Goal: Book appointment/travel/reservation

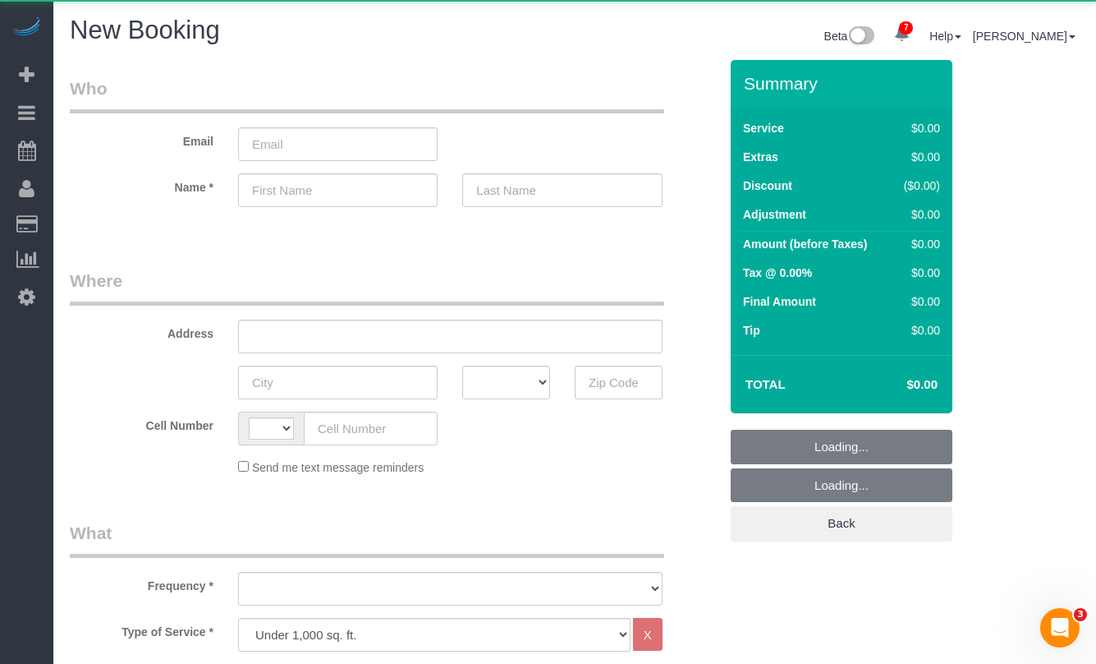
select select "string:[GEOGRAPHIC_DATA]"
select select "object:1099"
select select "number:89"
select select "number:90"
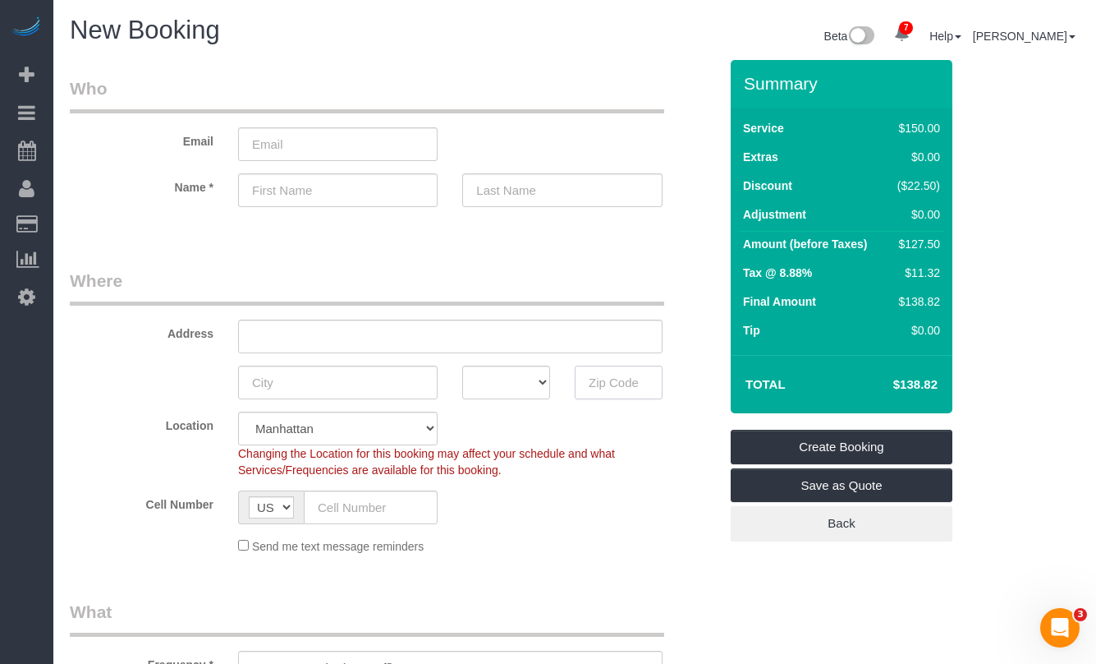
click at [619, 374] on input "text" at bounding box center [619, 382] width 88 height 34
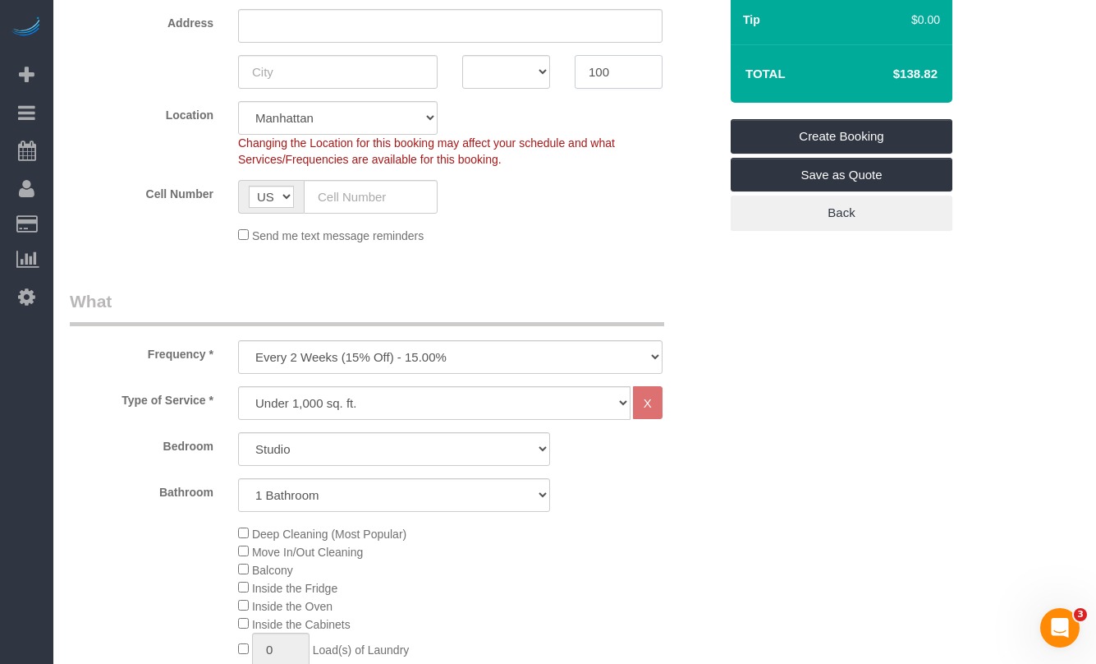
scroll to position [317, 0]
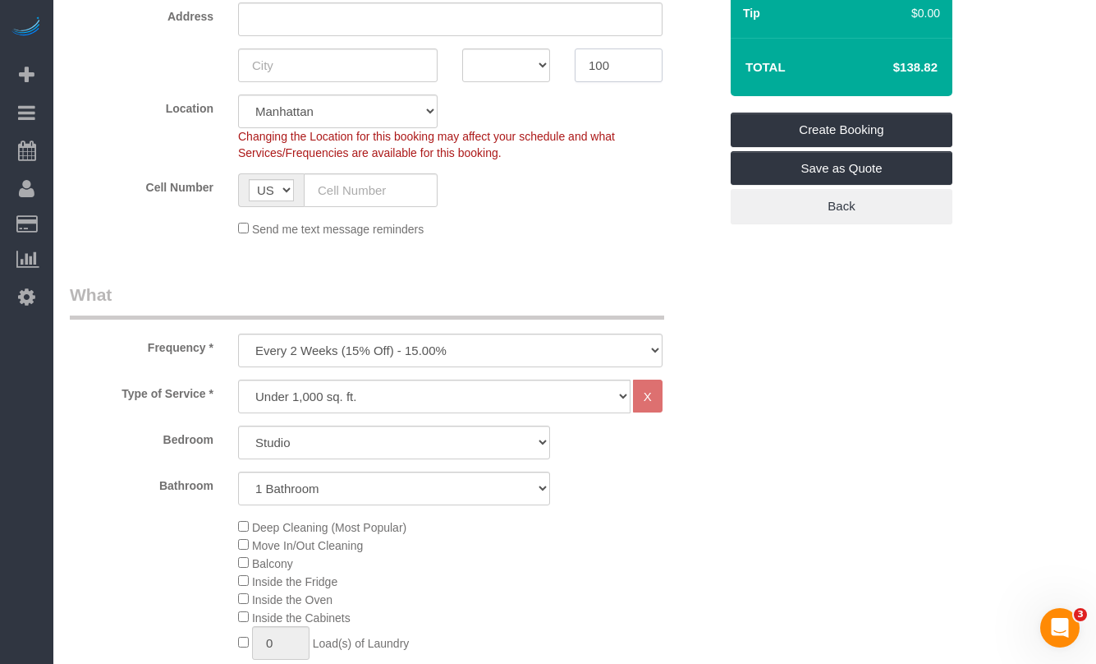
type input "100"
click at [471, 355] on select "One Time Weekly (20% Off) - 20.00% Every 2 Weeks (15% Off) - 15.00% Every 4 Wee…" at bounding box center [450, 350] width 425 height 34
select select "object:1100"
click at [238, 333] on select "One Time Weekly (20% Off) - 20.00% Every 2 Weeks (15% Off) - 15.00% Every 4 Wee…" at bounding box center [450, 350] width 425 height 34
click at [418, 338] on select "One Time Weekly (20% Off) - 20.00% Every 2 Weeks (15% Off) - 15.00% Every 4 Wee…" at bounding box center [450, 350] width 425 height 34
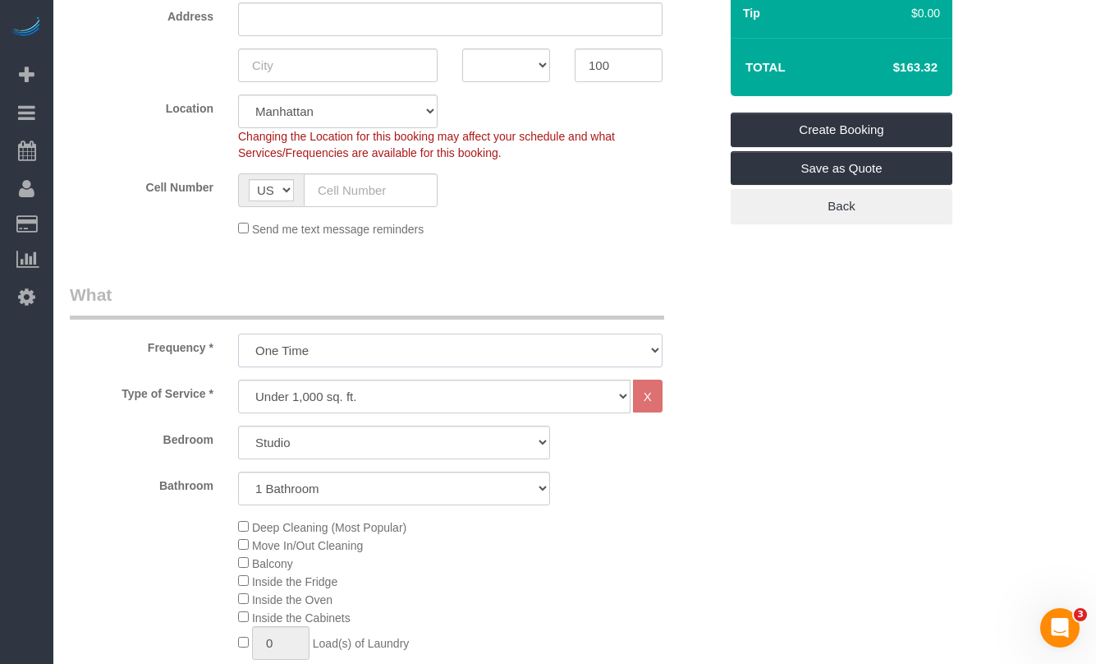
click at [238, 333] on select "One Time Weekly (20% Off) - 20.00% Every 2 Weeks (15% Off) - 15.00% Every 4 Wee…" at bounding box center [450, 350] width 425 height 34
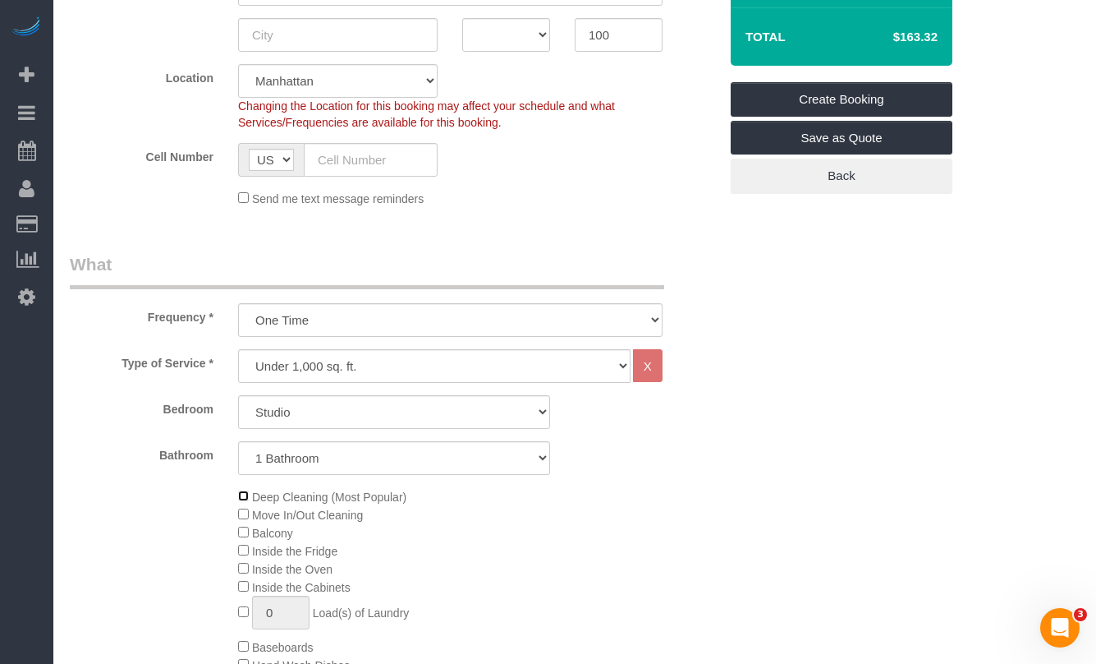
scroll to position [351, 0]
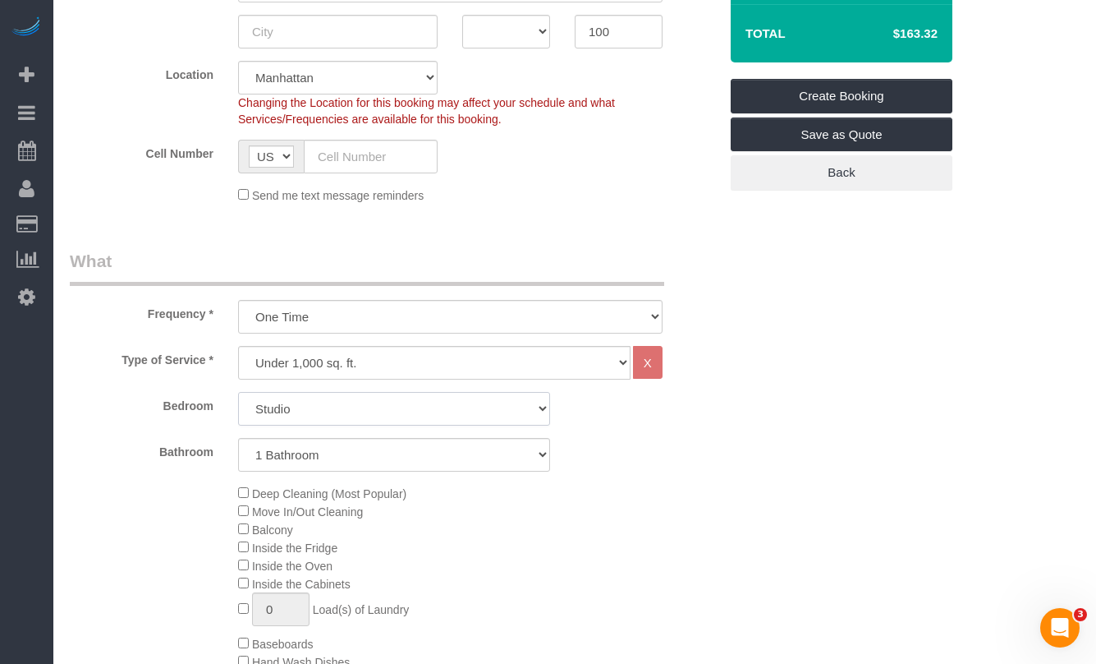
click at [341, 414] on select "Studio 1 Bedroom 2 Bedrooms 3 Bedrooms" at bounding box center [394, 409] width 312 height 34
select select "1"
click at [238, 392] on select "Studio 1 Bedroom 2 Bedrooms 3 Bedrooms" at bounding box center [394, 409] width 312 height 34
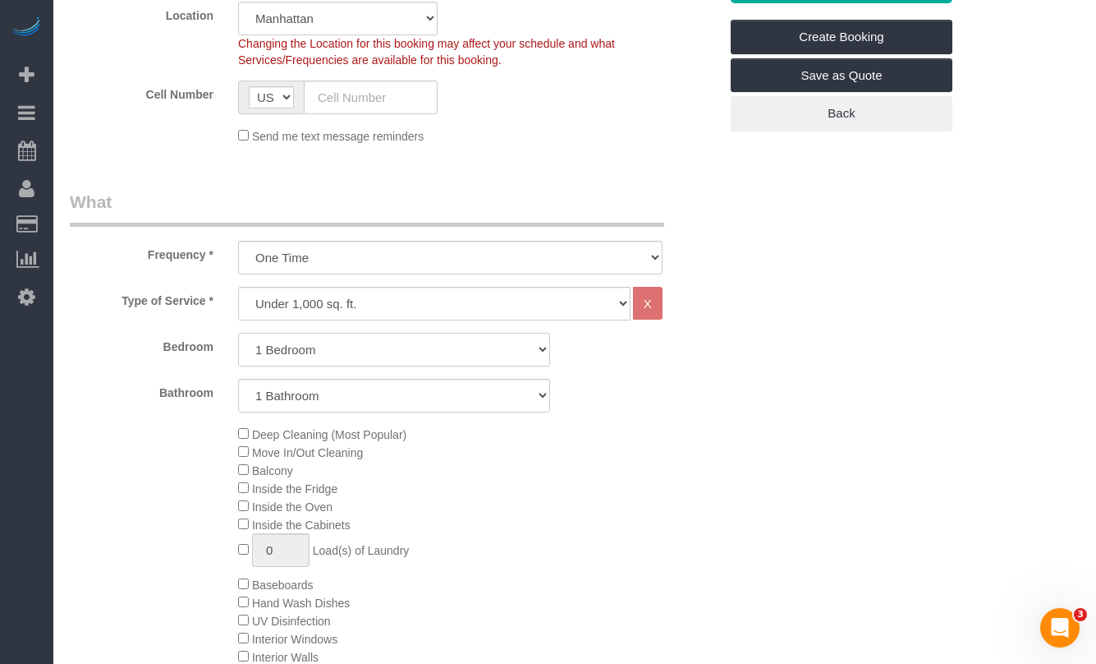
scroll to position [415, 0]
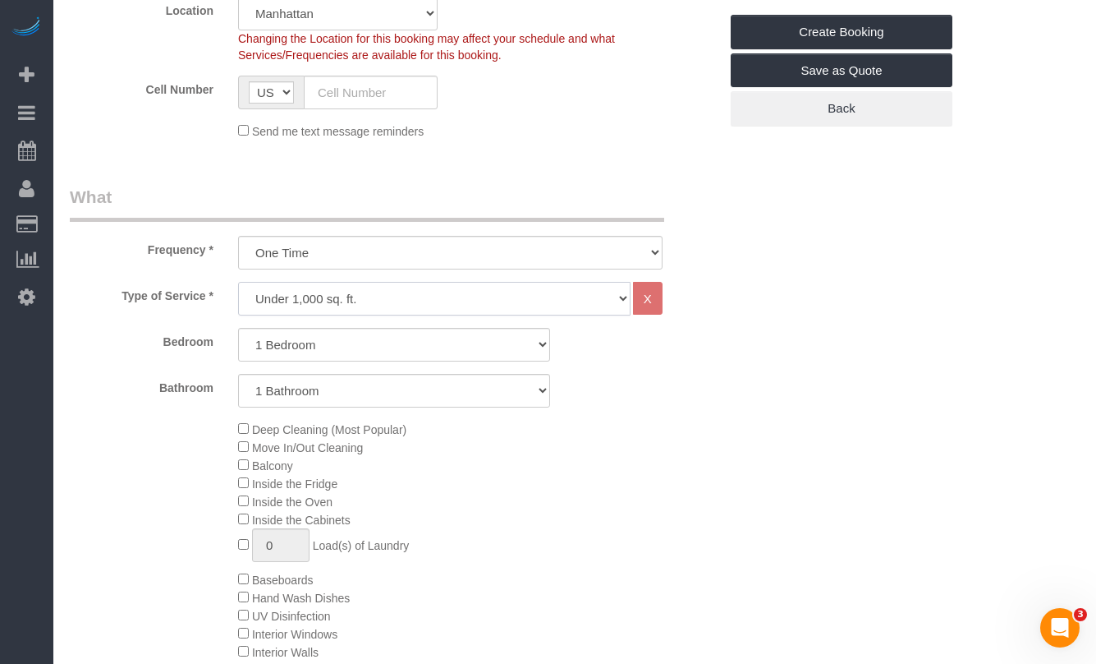
click at [530, 299] on select "Under 1,000 sq. ft. 1,001 - 1,500 sq. ft. 1,500+ sq. ft. Custom Cleaning Office…" at bounding box center [434, 299] width 393 height 34
click at [238, 282] on select "Under 1,000 sq. ft. 1,001 - 1,500 sq. ft. 1,500+ sq. ft. Custom Cleaning Office…" at bounding box center [434, 299] width 393 height 34
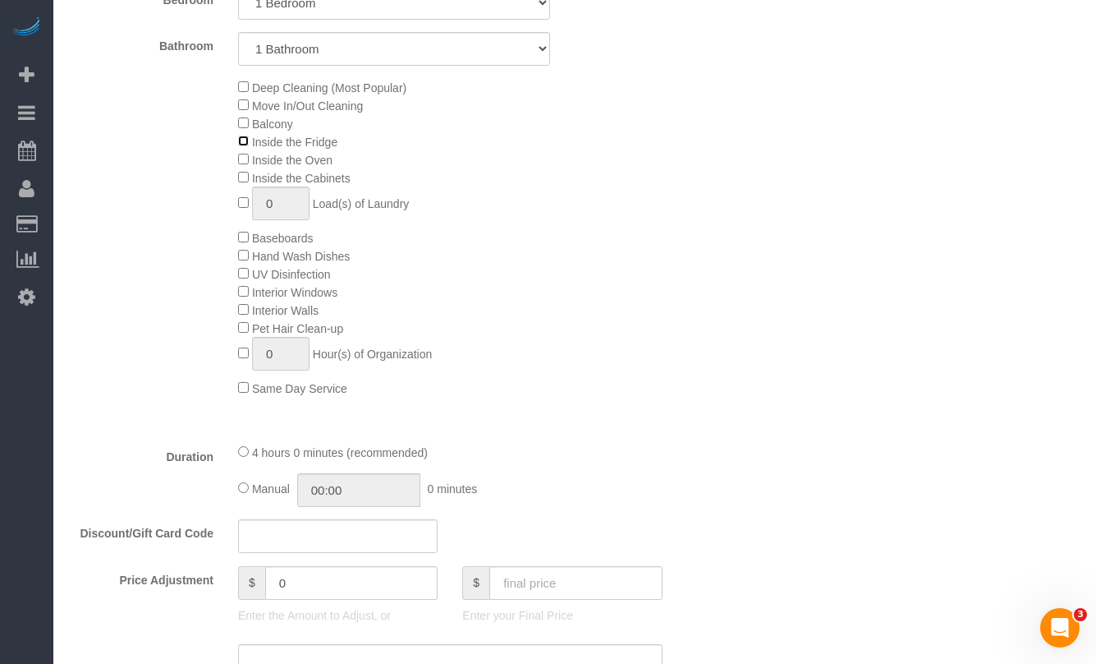
scroll to position [780, 0]
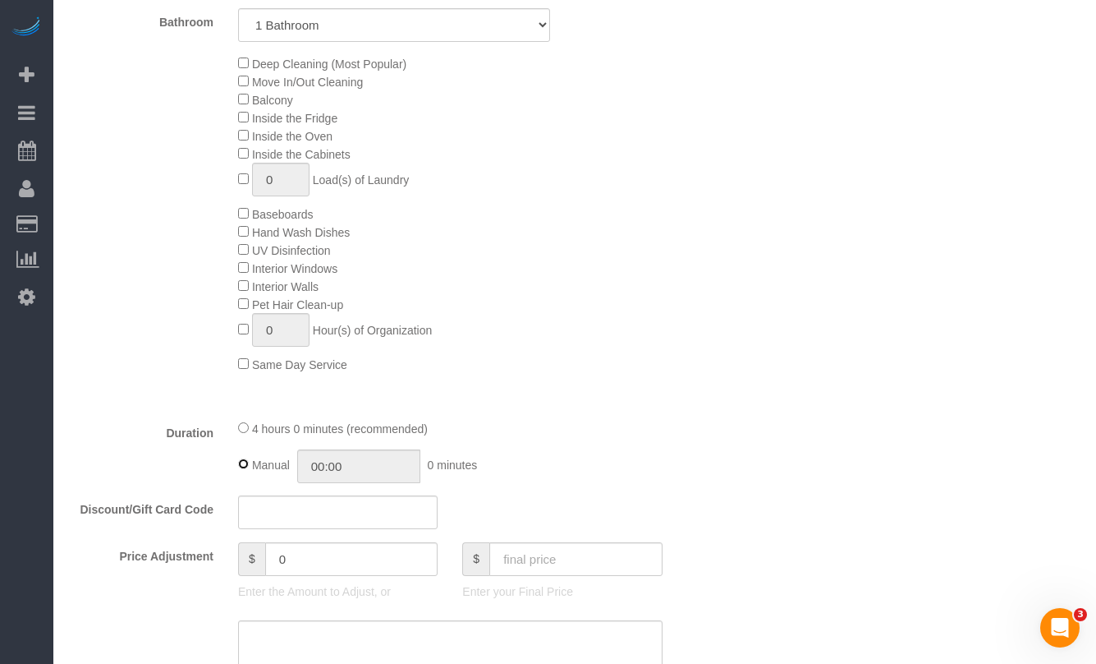
type input "04:00"
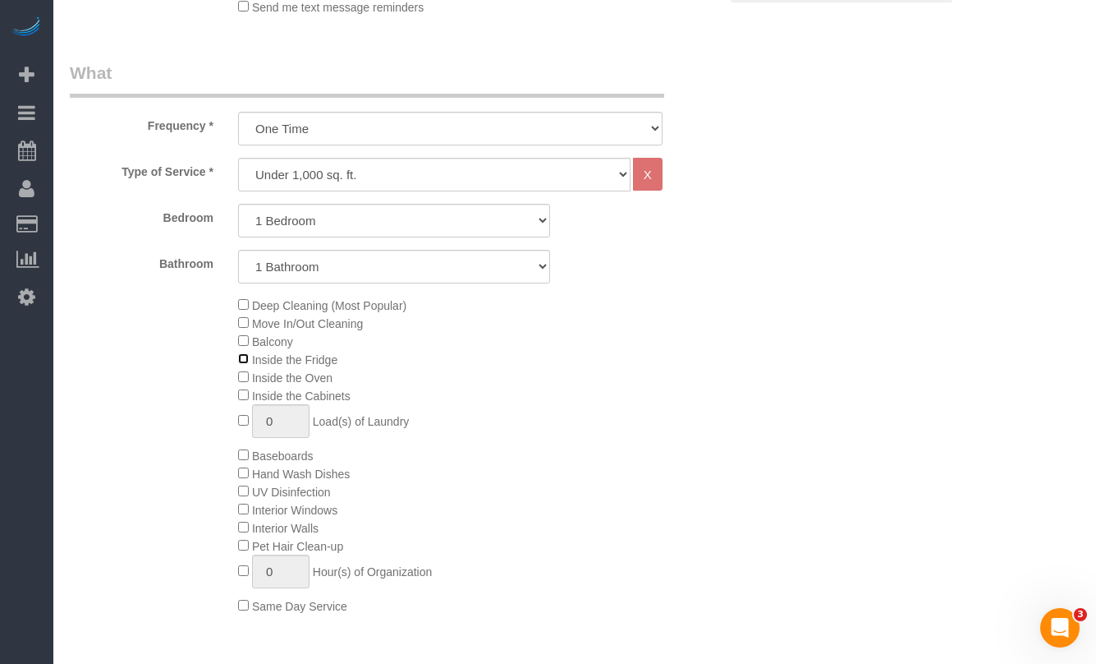
scroll to position [569, 0]
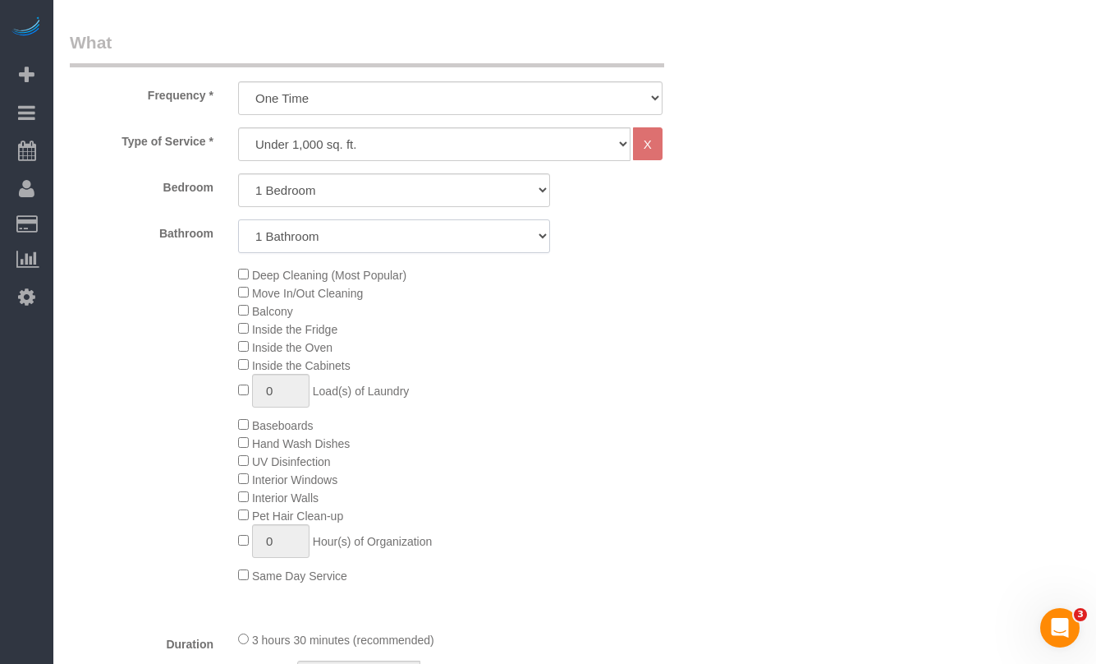
click at [374, 228] on select "1 Bathroom 2 Bathrooms" at bounding box center [394, 236] width 312 height 34
click at [238, 219] on select "1 Bathroom 2 Bathrooms" at bounding box center [394, 236] width 312 height 34
click at [361, 144] on select "Under 1,000 sq. ft. 1,001 - 1,500 sq. ft. 1,500+ sq. ft. Custom Cleaning Office…" at bounding box center [434, 144] width 393 height 34
drag, startPoint x: 715, startPoint y: 115, endPoint x: 583, endPoint y: 101, distance: 133.0
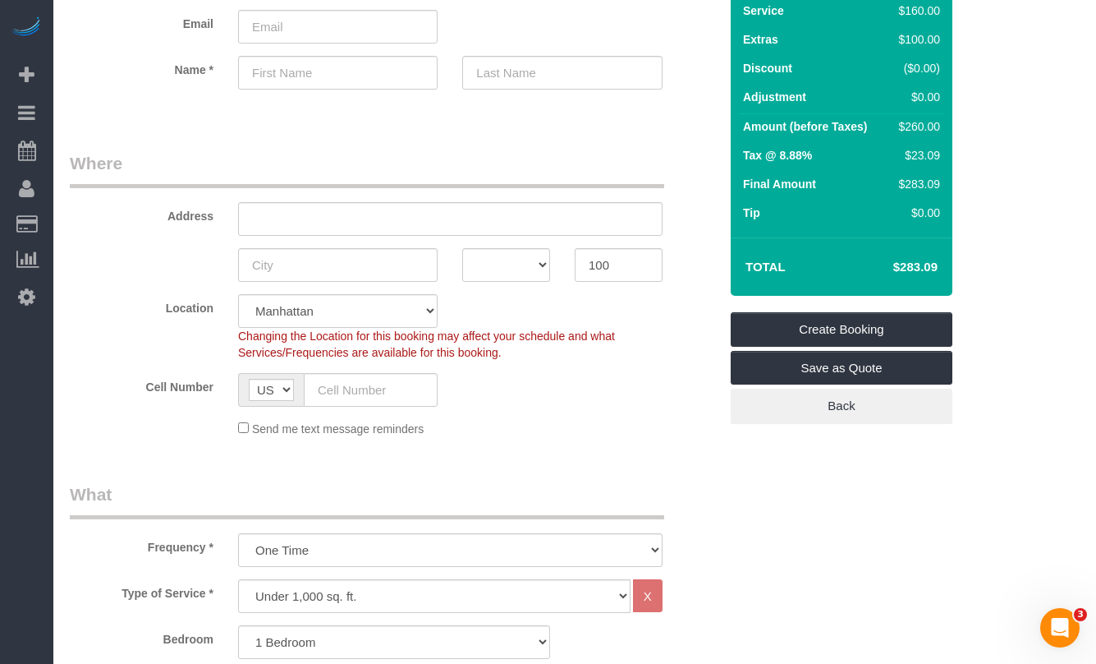
scroll to position [0, 0]
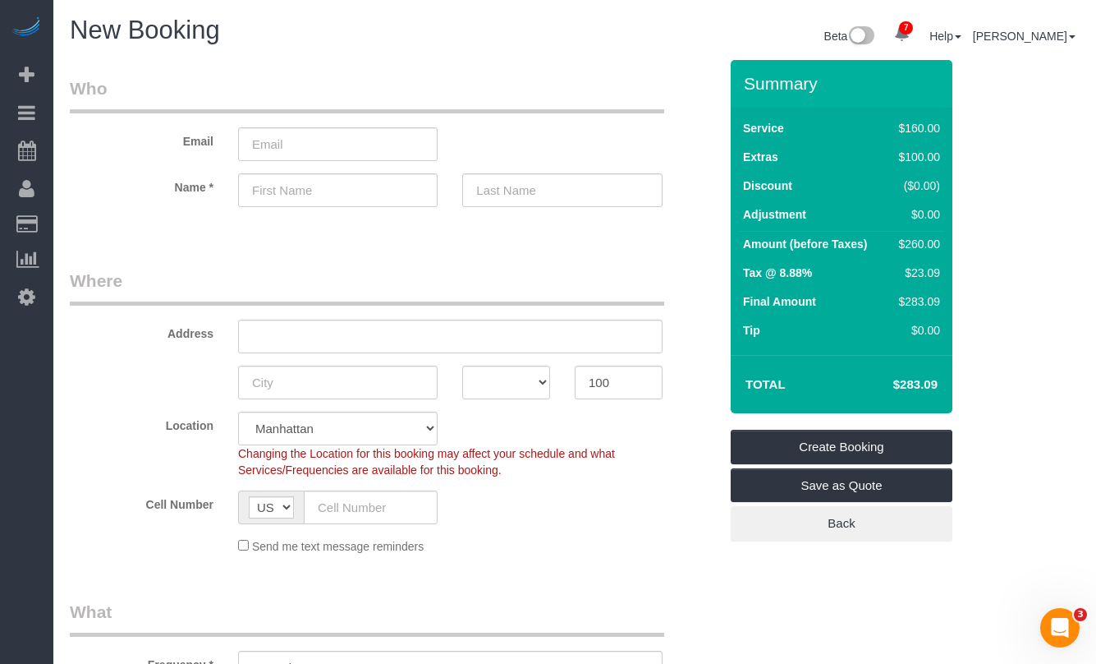
click at [637, 528] on sui-booking-location "Location [GEOGRAPHIC_DATA] [GEOGRAPHIC_DATA] [GEOGRAPHIC_DATA] [GEOGRAPHIC_DATA…" at bounding box center [394, 482] width 649 height 143
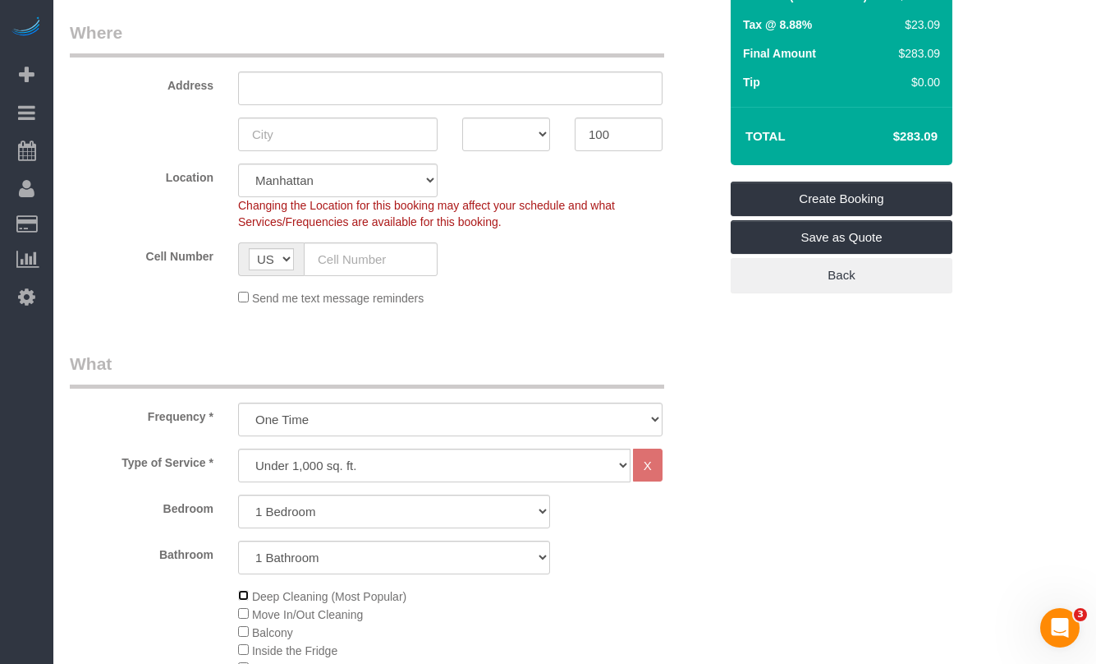
scroll to position [212, 0]
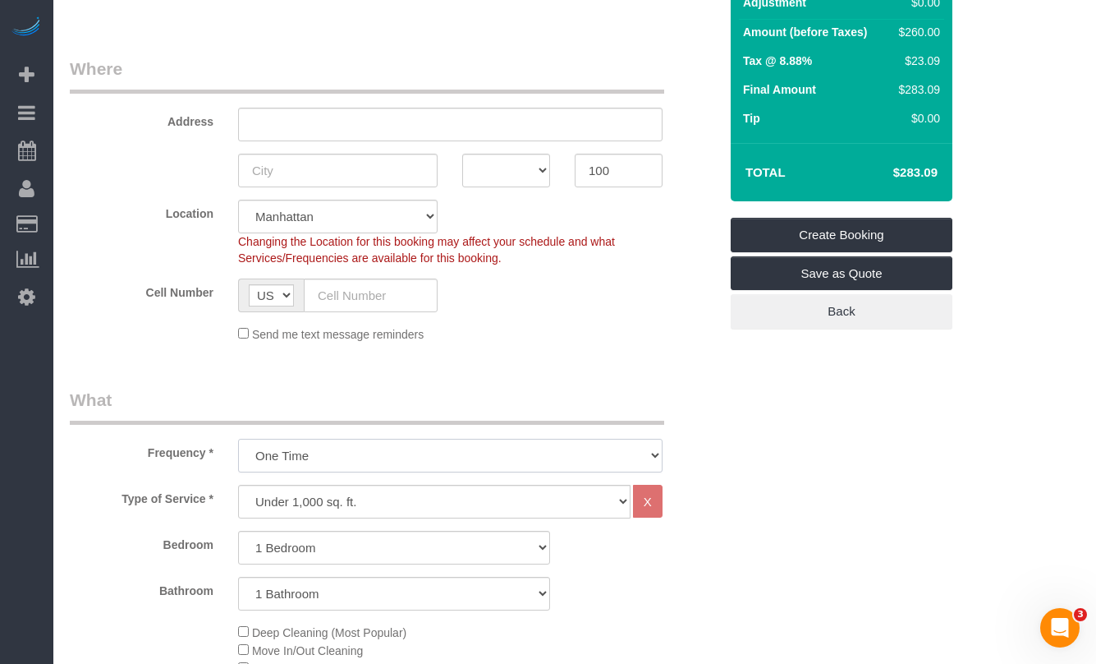
click at [402, 463] on select "One Time Weekly (20% Off) - 20.00% Every 2 Weeks (15% Off) - 15.00% Every 4 Wee…" at bounding box center [450, 456] width 425 height 34
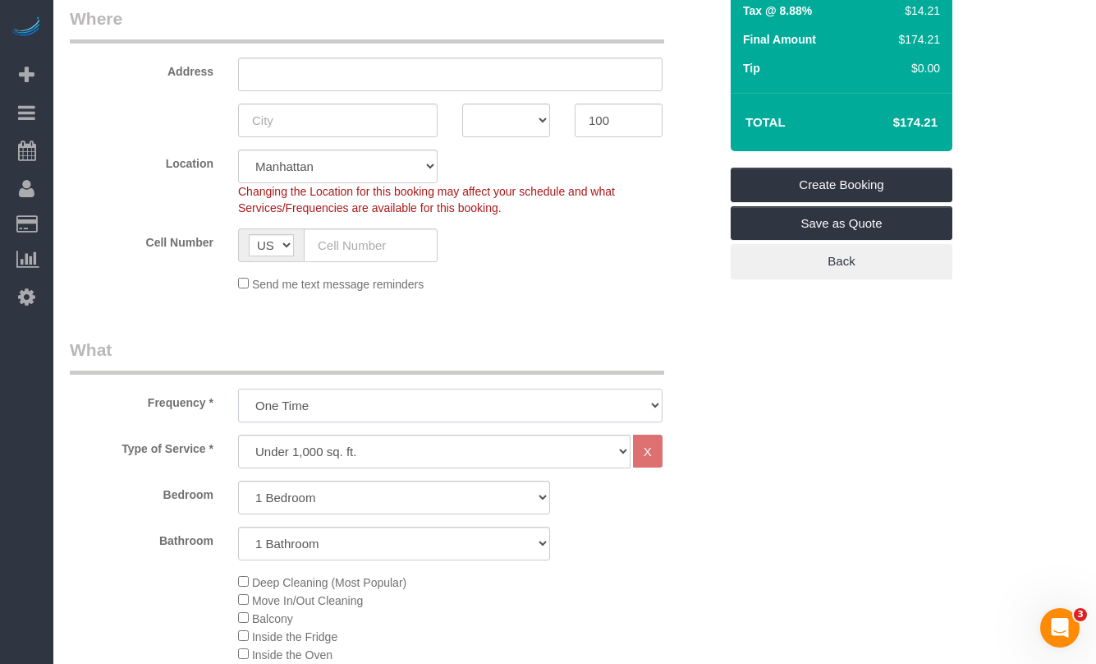
scroll to position [264, 0]
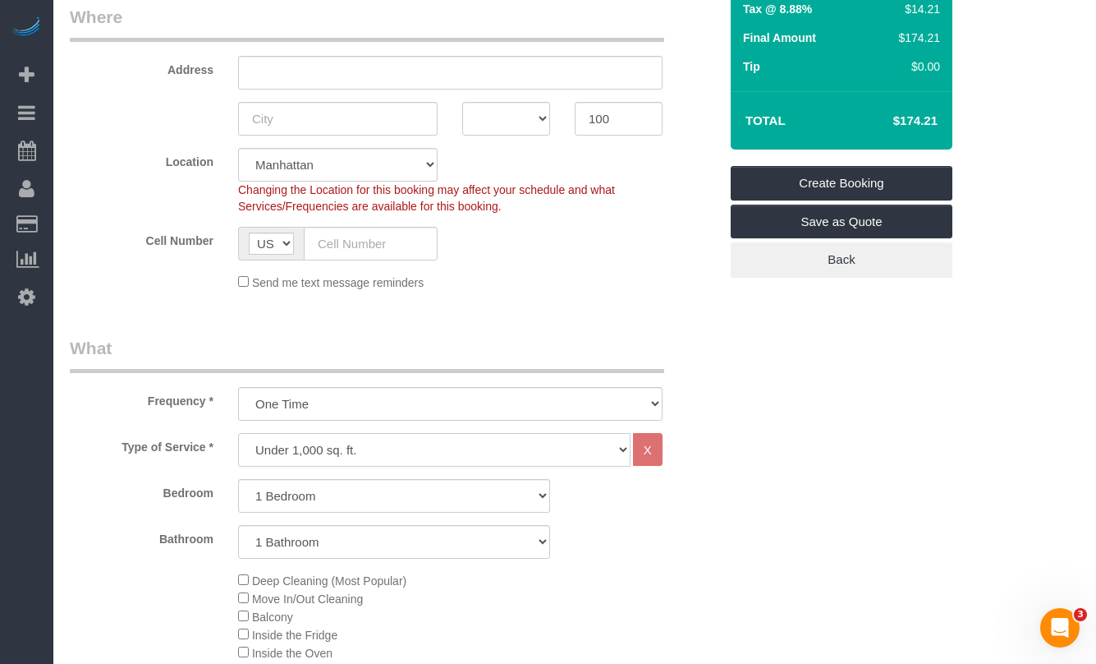
click at [399, 449] on select "Under 1,000 sq. ft. 1,001 - 1,500 sq. ft. 1,500+ sq. ft. Custom Cleaning Office…" at bounding box center [434, 450] width 393 height 34
select select "217"
click at [238, 433] on select "Under 1,000 sq. ft. 1,001 - 1,500 sq. ft. 1,500+ sq. ft. Custom Cleaning Office…" at bounding box center [434, 450] width 393 height 34
select select "1"
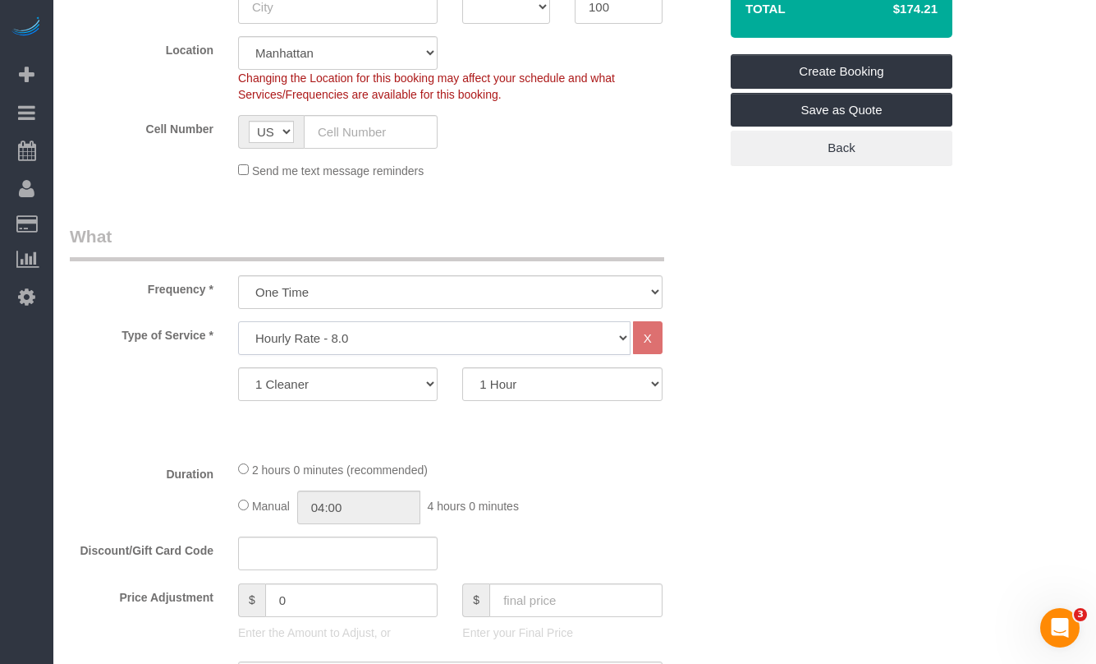
scroll to position [388, 0]
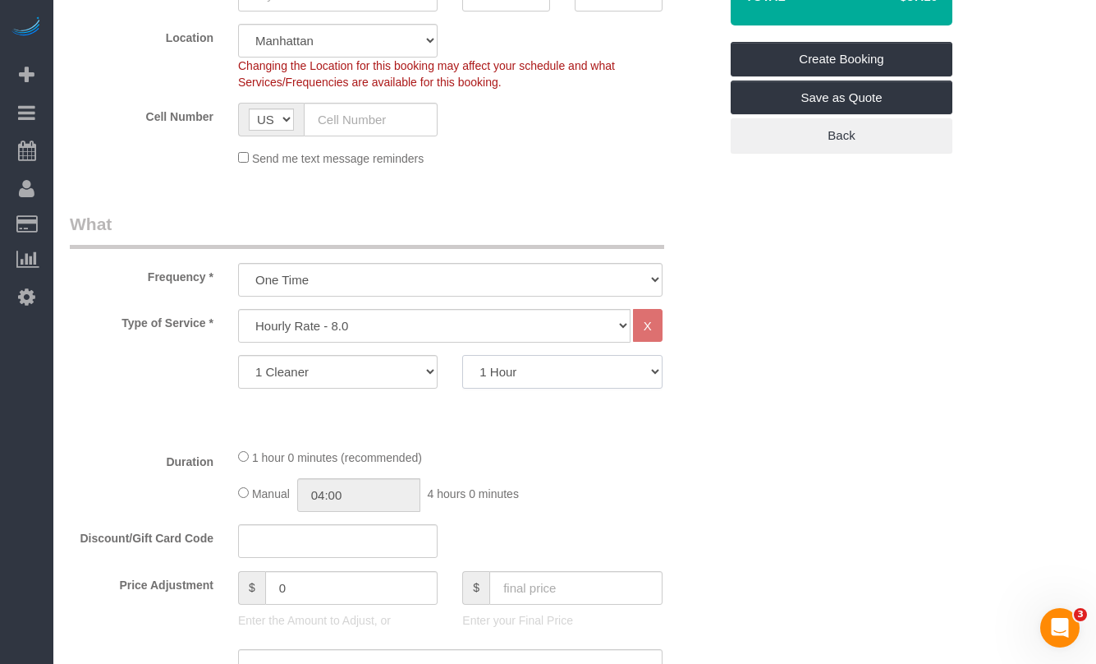
click at [536, 374] on select "1 Hour 1.5 Hour 2 Hours 2.5 Hours 3 Hours 3.5 Hours 4 Hours 4.5 Hours 5 Hours 5…" at bounding box center [562, 372] width 200 height 34
select select "120"
click at [462, 355] on select "1 Hour 1.5 Hour 2 Hours 2.5 Hours 3 Hours 3.5 Hours 4 Hours 4.5 Hours 5 Hours 5…" at bounding box center [562, 372] width 200 height 34
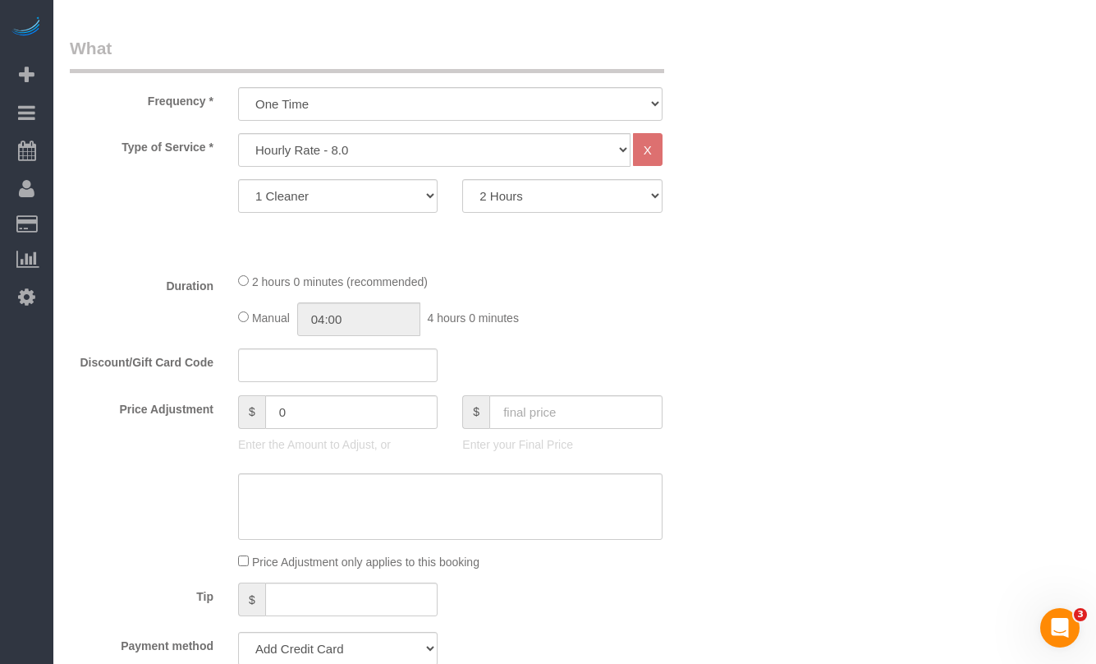
scroll to position [557, 0]
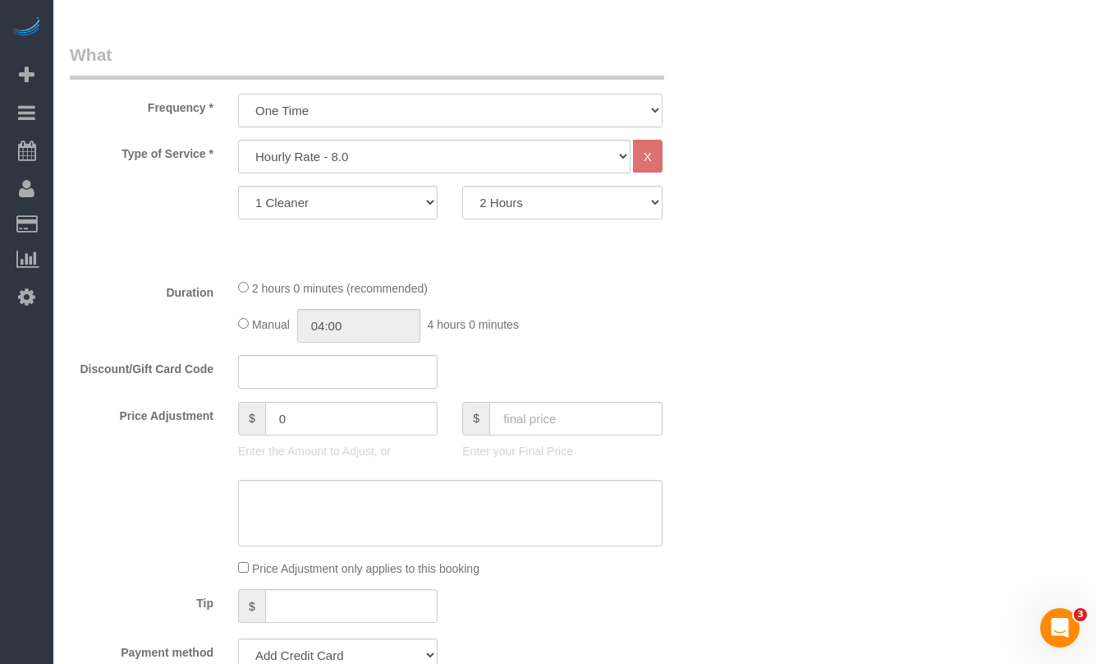
click at [333, 122] on select "One Time Weekly (20% Off) - 20.00% Every 2 Weeks (15% Off) - 15.00% Every 4 Wee…" at bounding box center [450, 111] width 425 height 34
click at [296, 167] on select "Under 1,000 sq. ft. 1,001 - 1,500 sq. ft. 1,500+ sq. ft. Custom Cleaning Office…" at bounding box center [434, 157] width 393 height 34
click at [238, 140] on select "Under 1,000 sq. ft. 1,001 - 1,500 sq. ft. 1,500+ sq. ft. Custom Cleaning Office…" at bounding box center [434, 157] width 393 height 34
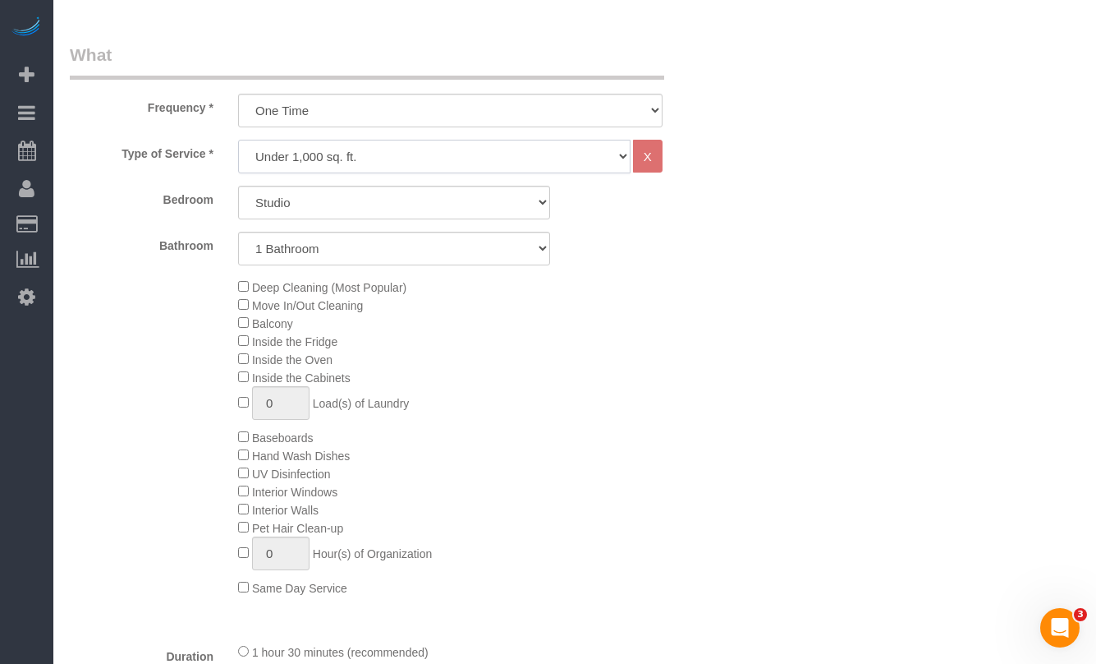
click at [405, 160] on select "Under 1,000 sq. ft. 1,001 - 1,500 sq. ft. 1,500+ sq. ft. Custom Cleaning Office…" at bounding box center [434, 157] width 393 height 34
select select "217"
click at [238, 140] on select "Under 1,000 sq. ft. 1,001 - 1,500 sq. ft. 1,500+ sq. ft. Custom Cleaning Office…" at bounding box center [434, 157] width 393 height 34
select select "1"
select select "60"
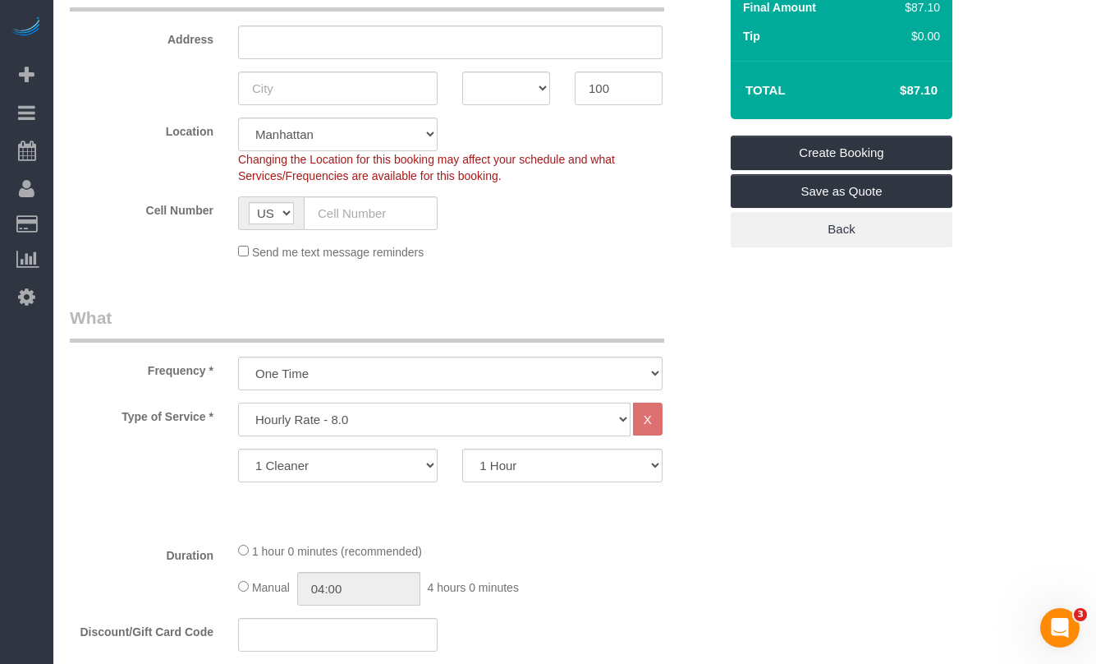
scroll to position [307, 0]
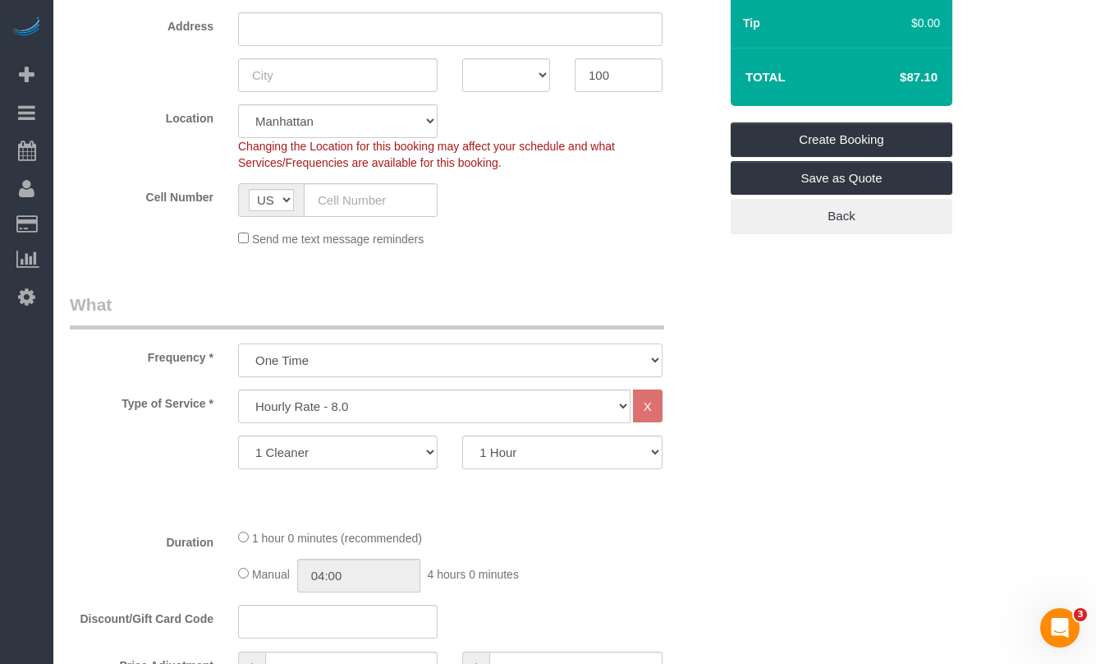
click at [310, 361] on select "One Time Weekly (20% Off) - 20.00% Every 2 Weeks (15% Off) - 15.00% Every 4 Wee…" at bounding box center [450, 360] width 425 height 34
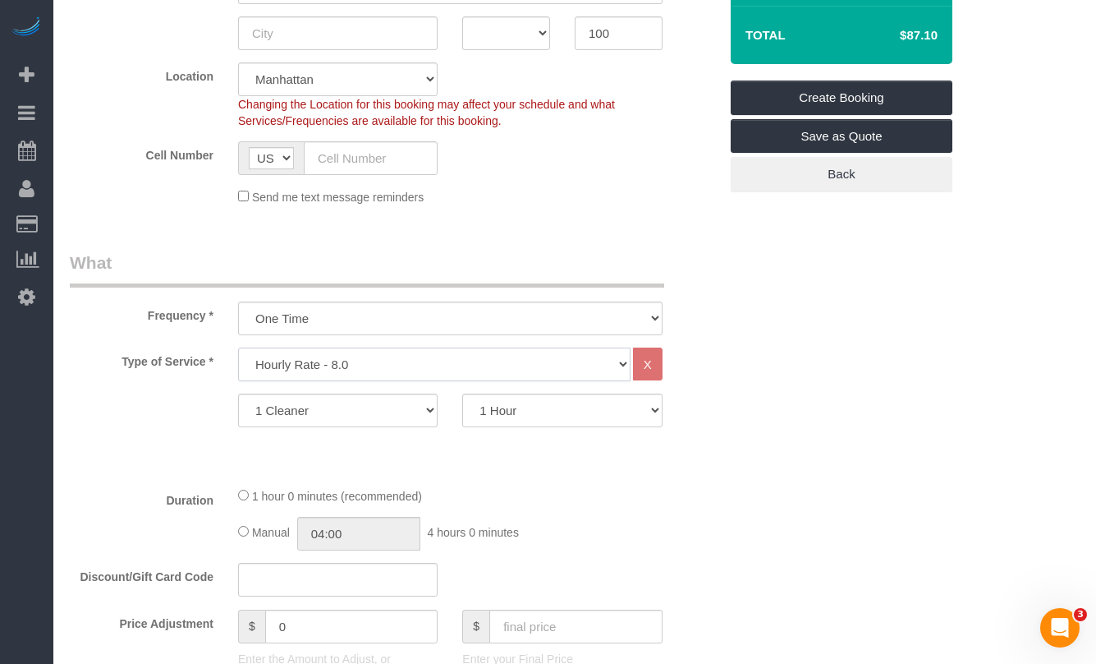
click at [292, 365] on select "Under 1,000 sq. ft. 1,001 - 1,500 sq. ft. 1,500+ sq. ft. Custom Cleaning Office…" at bounding box center [434, 364] width 393 height 34
click at [238, 347] on select "Under 1,000 sq. ft. 1,001 - 1,500 sq. ft. 1,500+ sq. ft. Custom Cleaning Office…" at bounding box center [434, 364] width 393 height 34
click at [410, 328] on select "One Time Weekly (20% Off) - 20.00% Every 2 Weeks (15% Off) - 15.00% Every 4 Wee…" at bounding box center [450, 318] width 425 height 34
click at [238, 301] on select "One Time Weekly (20% Off) - 20.00% Every 2 Weeks (15% Off) - 15.00% Every 4 Wee…" at bounding box center [450, 318] width 425 height 34
click at [413, 317] on select "One Time Weekly (20% Off) - 20.00% Every 2 Weeks (15% Off) - 15.00% Every 4 Wee…" at bounding box center [450, 318] width 425 height 34
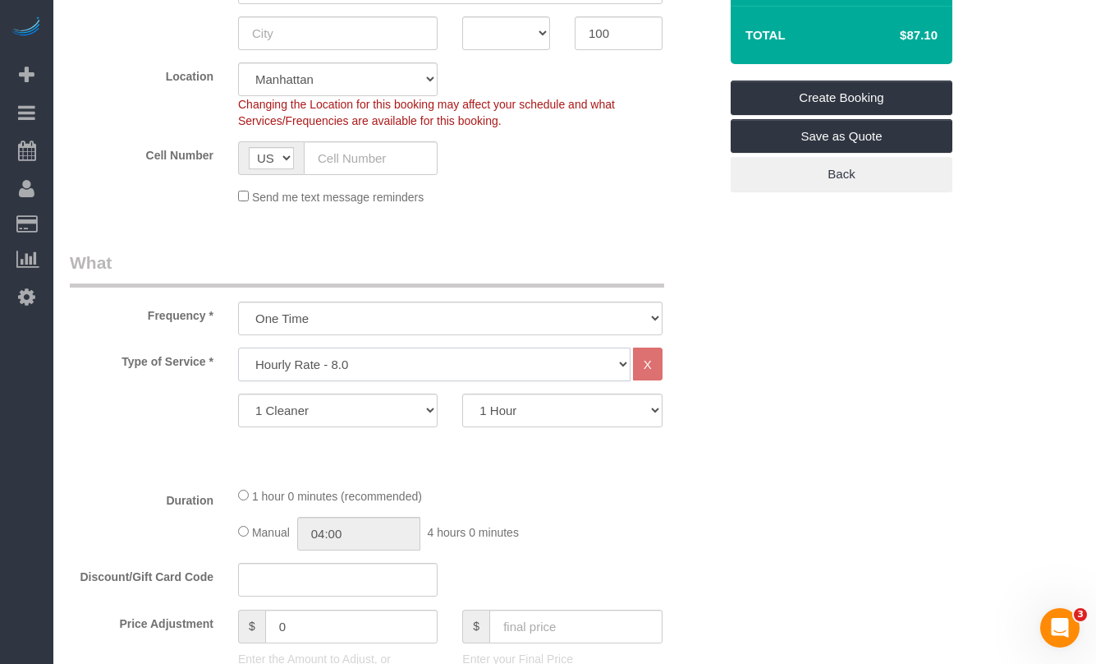
click at [392, 371] on select "Under 1,000 sq. ft. 1,001 - 1,500 sq. ft. 1,500+ sq. ft. Custom Cleaning Office…" at bounding box center [434, 364] width 393 height 34
click at [238, 347] on select "Under 1,000 sq. ft. 1,001 - 1,500 sq. ft. 1,500+ sq. ft. Custom Cleaning Office…" at bounding box center [434, 364] width 393 height 34
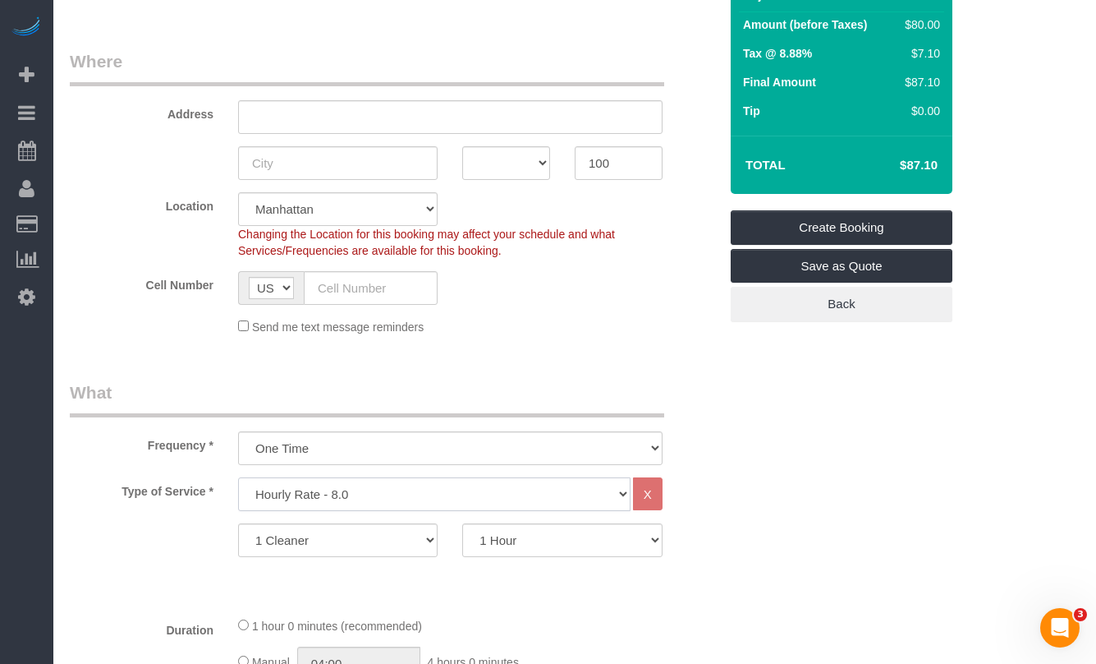
scroll to position [211, 0]
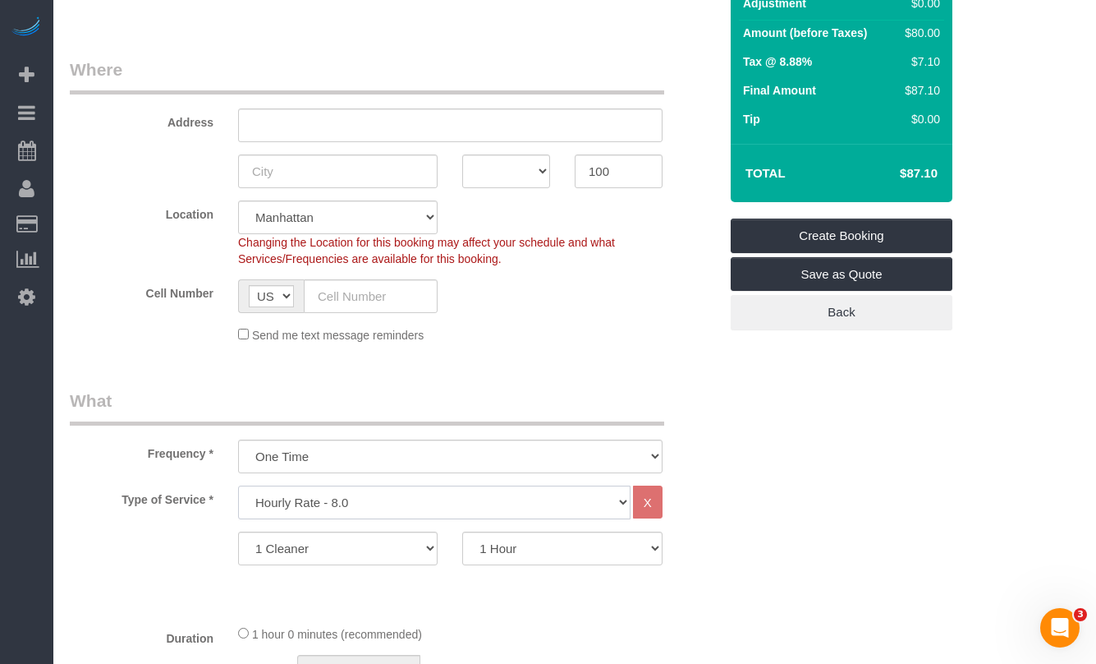
click at [376, 503] on select "Under 1,000 sq. ft. 1,001 - 1,500 sq. ft. 1,500+ sq. ft. Custom Cleaning Office…" at bounding box center [434, 502] width 393 height 34
click at [318, 448] on select "One Time Weekly (20% Off) - 20.00% Every 2 Weeks (15% Off) - 15.00% Every 4 Wee…" at bounding box center [450, 456] width 425 height 34
click at [292, 517] on select "Under 1,000 sq. ft. 1,001 - 1,500 sq. ft. 1,500+ sq. ft. Custom Cleaning Office…" at bounding box center [434, 502] width 393 height 34
select select "213"
click at [238, 485] on select "Under 1,000 sq. ft. 1,001 - 1,500 sq. ft. 1,500+ sq. ft. Custom Cleaning Office…" at bounding box center [434, 502] width 393 height 34
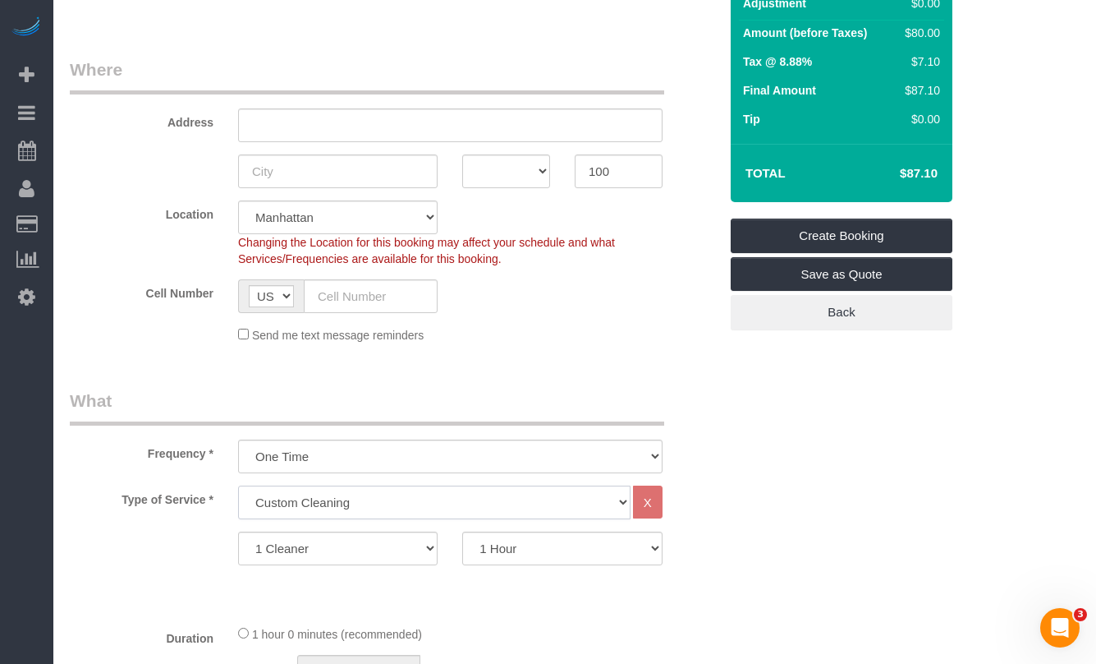
select select "120"
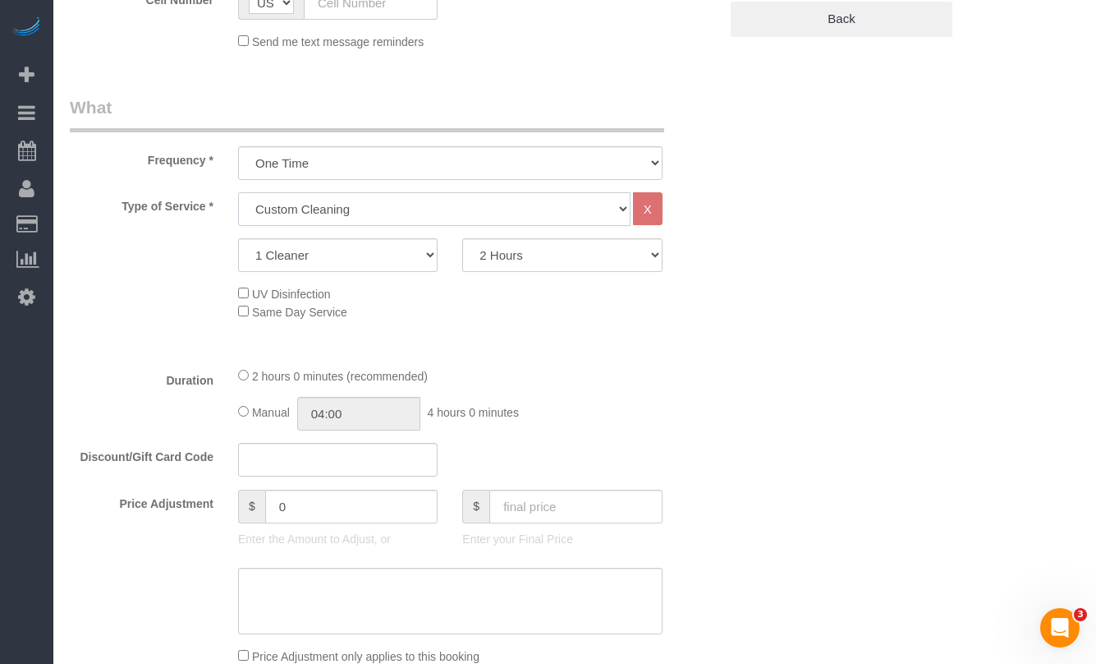
scroll to position [465, 0]
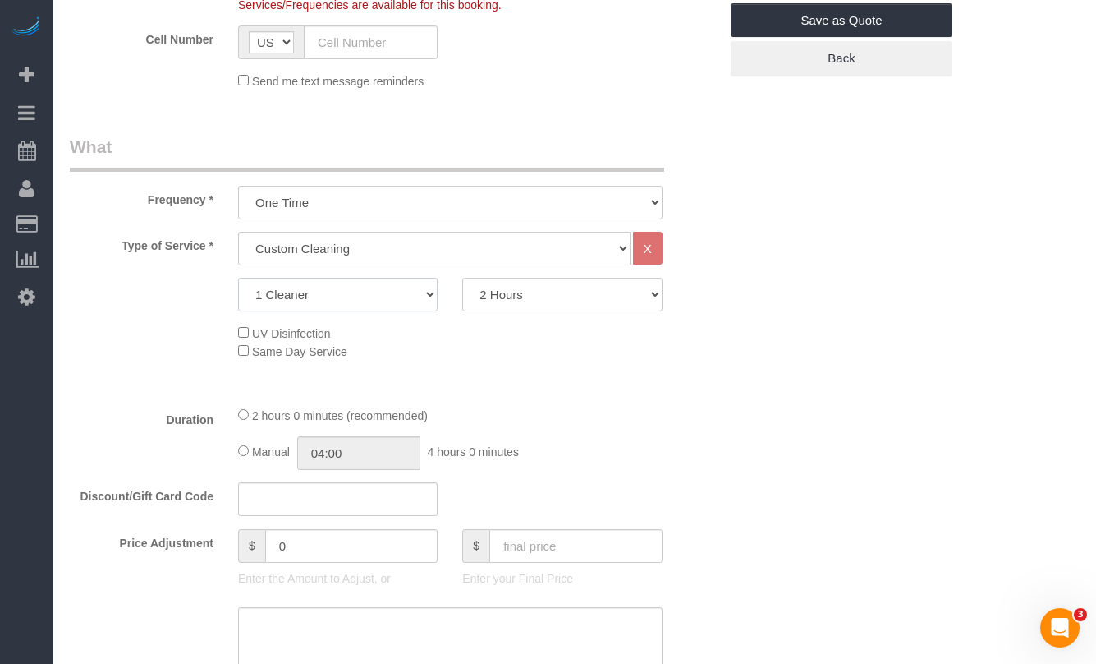
click at [414, 297] on select "1 Cleaner 2 Cleaners 3 Cleaners 4 Cleaners 5 Cleaners" at bounding box center [338, 295] width 200 height 34
click at [238, 278] on select "1 Cleaner 2 Cleaners 3 Cleaners 4 Cleaners 5 Cleaners" at bounding box center [338, 295] width 200 height 34
click at [155, 295] on div "1 Cleaner 2 Cleaners 3 Cleaners 4 Cleaners 5 Cleaners 2 Hours 2.5 Hours 3 Hours…" at bounding box center [393, 295] width 673 height 34
click at [337, 289] on select "1 Cleaner 2 Cleaners 3 Cleaners 4 Cleaners 5 Cleaners" at bounding box center [338, 295] width 200 height 34
click at [238, 278] on select "1 Cleaner 2 Cleaners 3 Cleaners 4 Cleaners 5 Cleaners" at bounding box center [338, 295] width 200 height 34
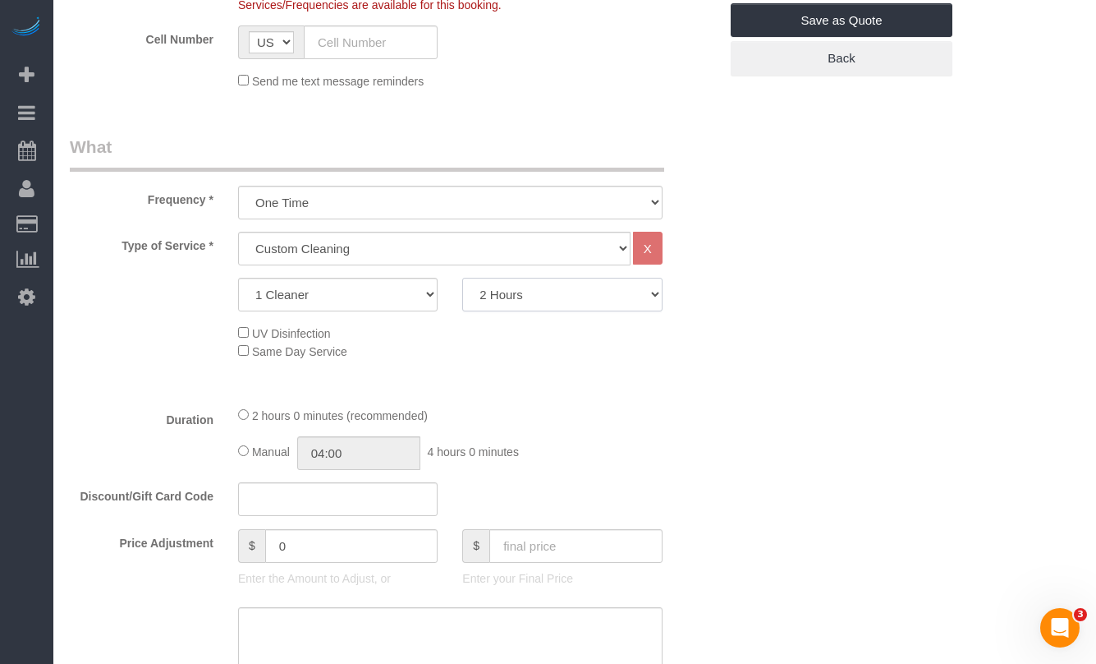
click at [562, 304] on select "2 Hours 2.5 Hours 3 Hours 3.5 Hours 4 Hours 4.5 Hours 5 Hours 5.5 Hours 6 Hours…" at bounding box center [562, 295] width 200 height 34
click at [462, 278] on select "2 Hours 2.5 Hours 3 Hours 3.5 Hours 4 Hours 4.5 Hours 5 Hours 5.5 Hours 6 Hours…" at bounding box center [562, 295] width 200 height 34
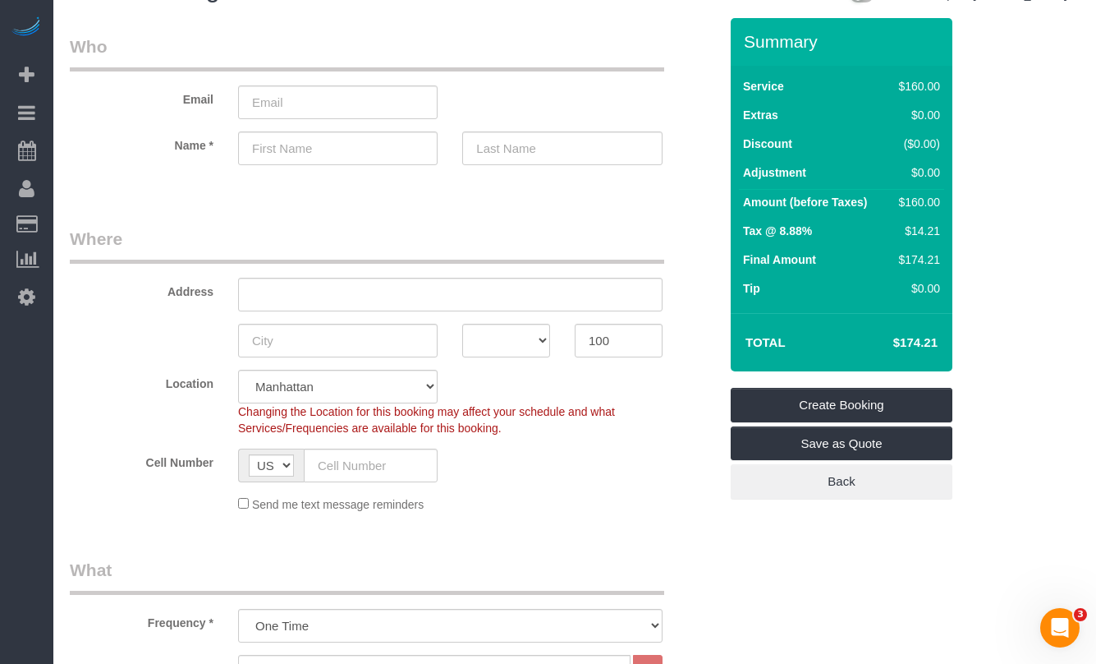
scroll to position [0, 0]
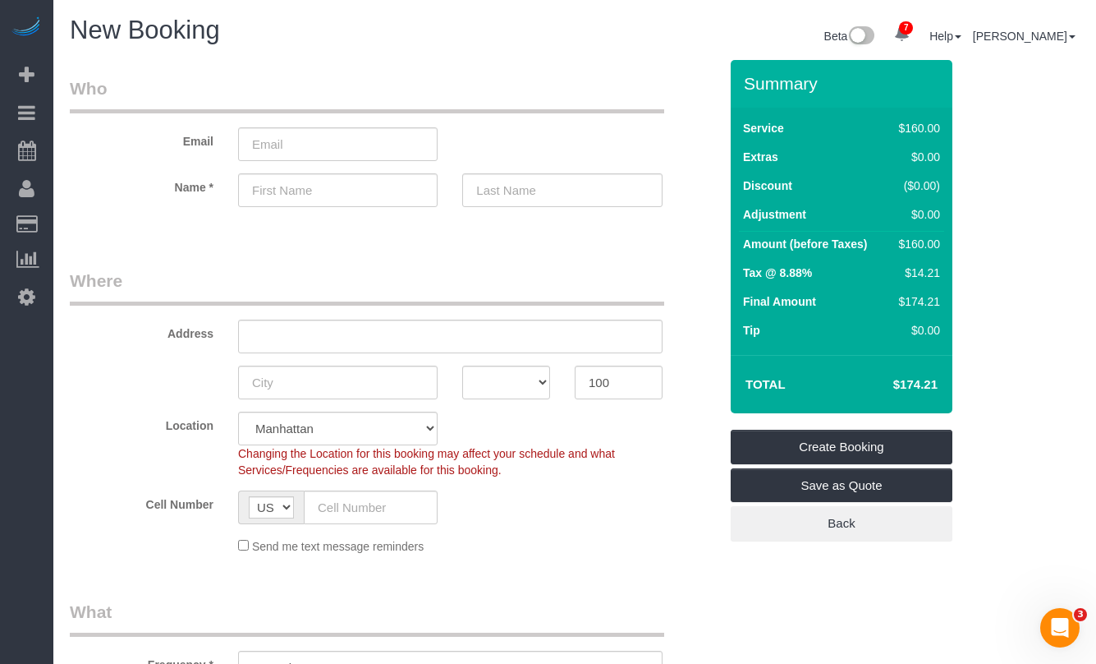
drag, startPoint x: 908, startPoint y: 276, endPoint x: 972, endPoint y: 278, distance: 64.1
click at [934, 272] on div "$14.21" at bounding box center [917, 272] width 48 height 16
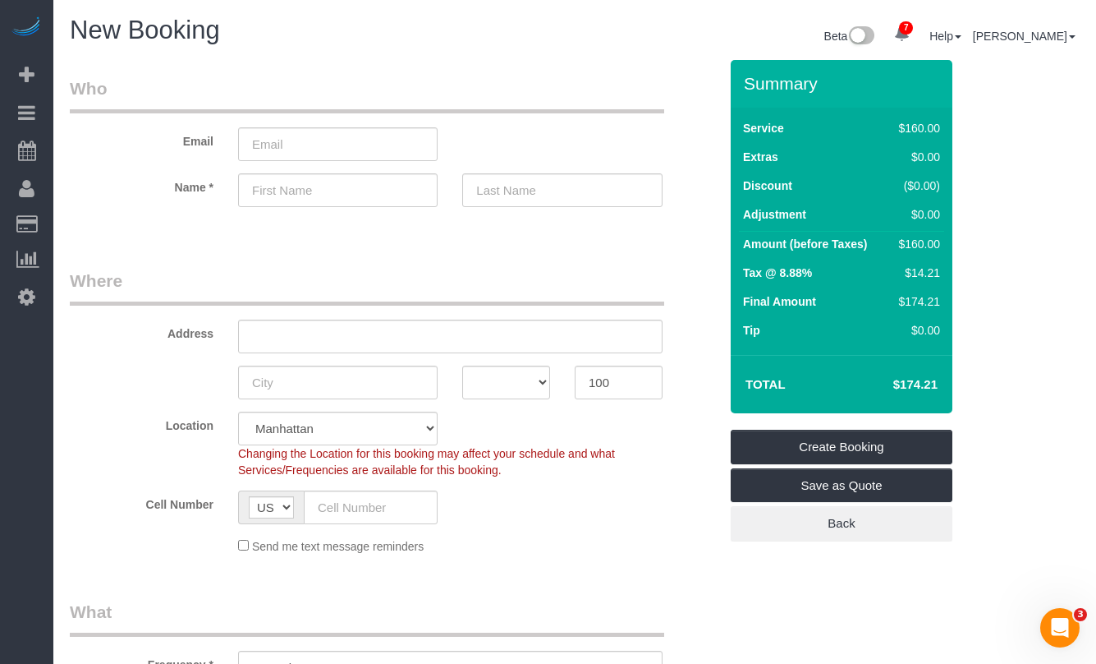
click at [137, 457] on div "Location [GEOGRAPHIC_DATA] [GEOGRAPHIC_DATA] [GEOGRAPHIC_DATA] [GEOGRAPHIC_DATA…" at bounding box center [393, 444] width 673 height 67
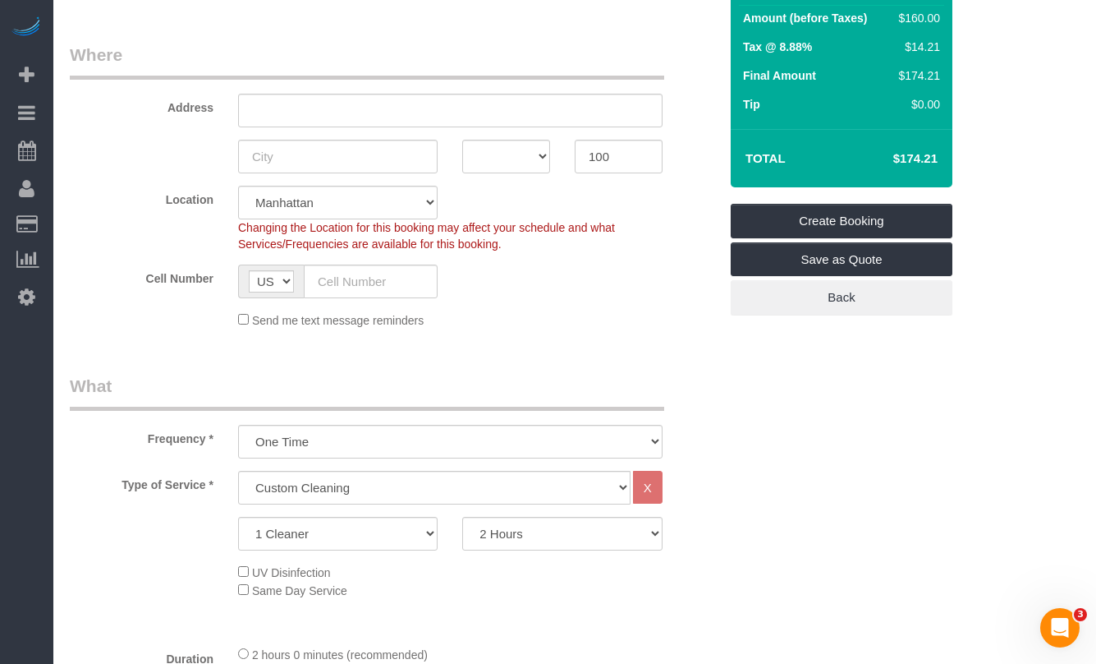
scroll to position [229, 0]
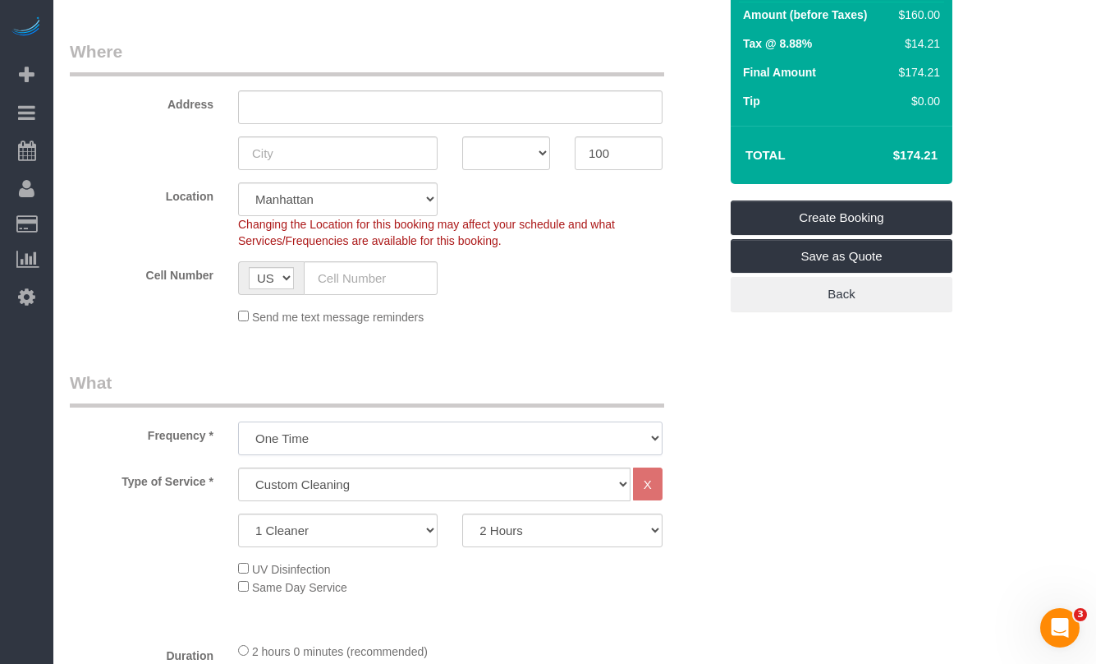
click at [286, 441] on select "One Time Weekly (20% Off) - 20.00% Every 2 Weeks (15% Off) - 15.00% Every 4 Wee…" at bounding box center [450, 438] width 425 height 34
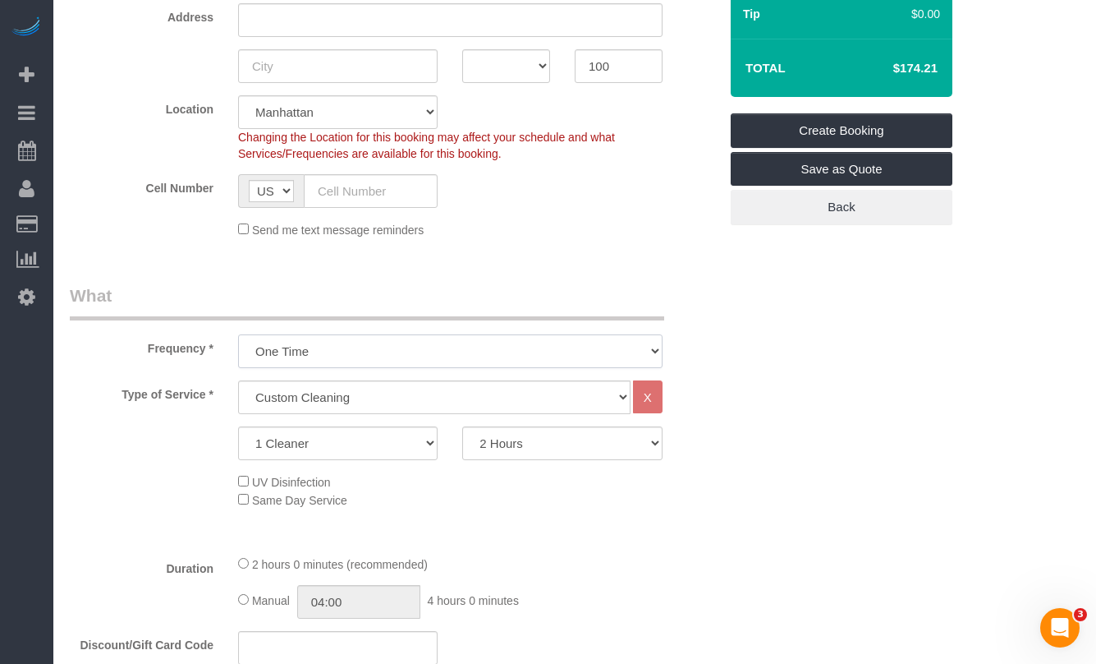
scroll to position [319, 0]
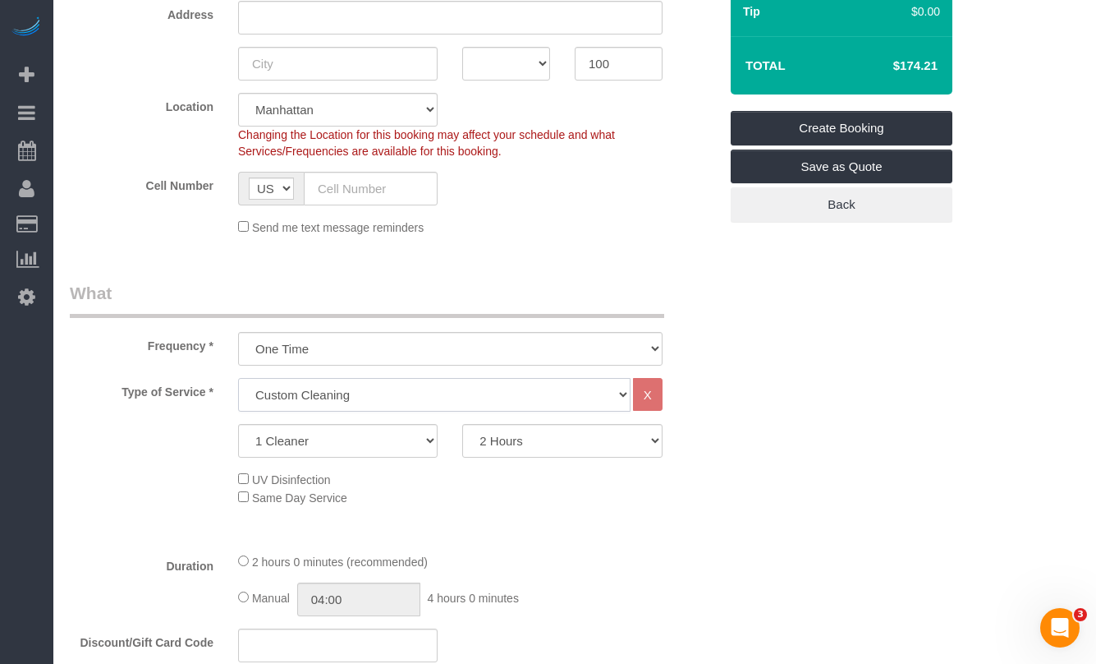
click at [301, 403] on select "Under 1,000 sq. ft. 1,001 - 1,500 sq. ft. 1,500+ sq. ft. Custom Cleaning Office…" at bounding box center [434, 395] width 393 height 34
select select "216"
click at [238, 378] on select "Under 1,000 sq. ft. 1,001 - 1,500 sq. ft. 1,500+ sq. ft. Custom Cleaning Office…" at bounding box center [434, 395] width 393 height 34
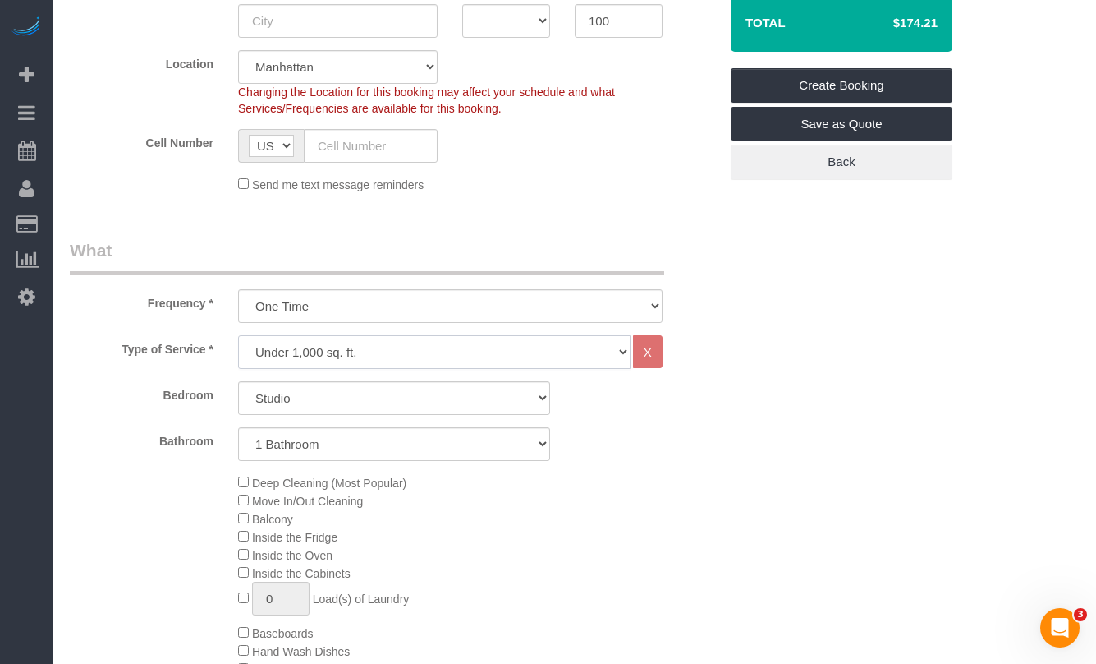
scroll to position [365, 0]
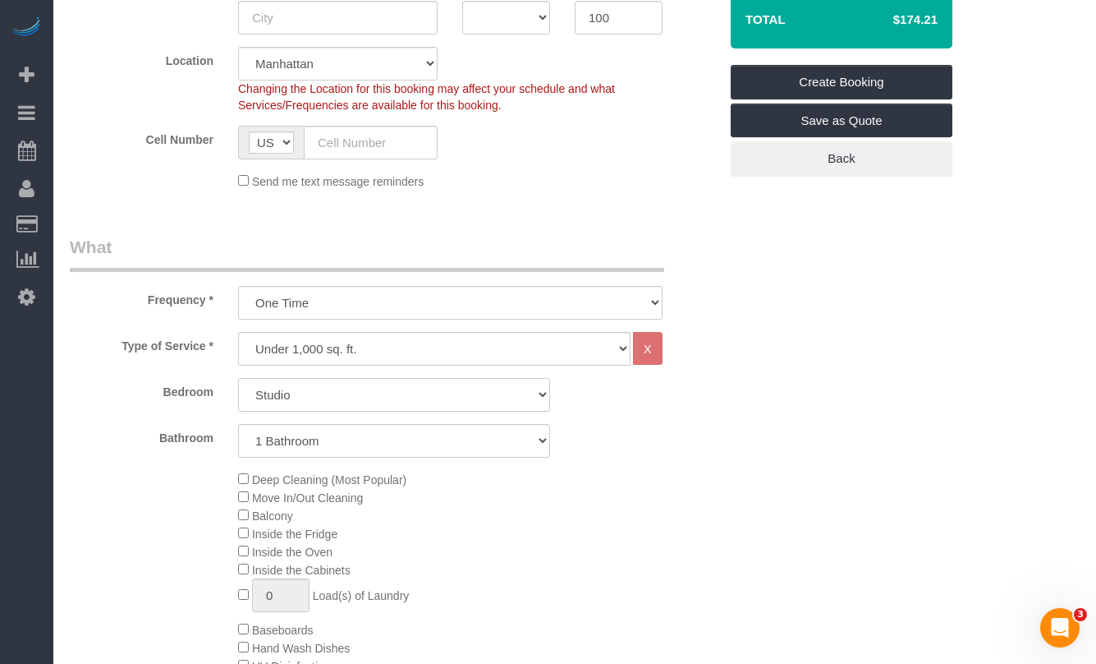
click at [351, 388] on select "Studio 1 Bedroom 2 Bedrooms 3 Bedrooms" at bounding box center [394, 395] width 312 height 34
select select "1"
click at [238, 378] on select "Studio 1 Bedroom 2 Bedrooms 3 Bedrooms" at bounding box center [394, 395] width 312 height 34
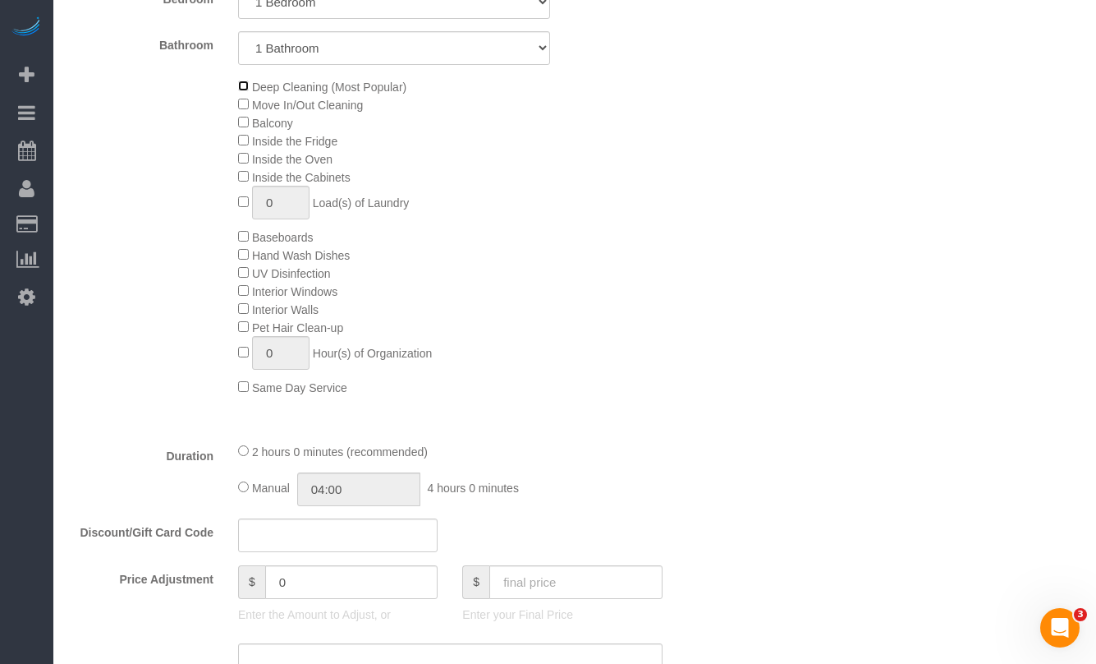
scroll to position [756, 0]
click at [260, 485] on span "Manual" at bounding box center [271, 488] width 38 height 13
type input "03:30"
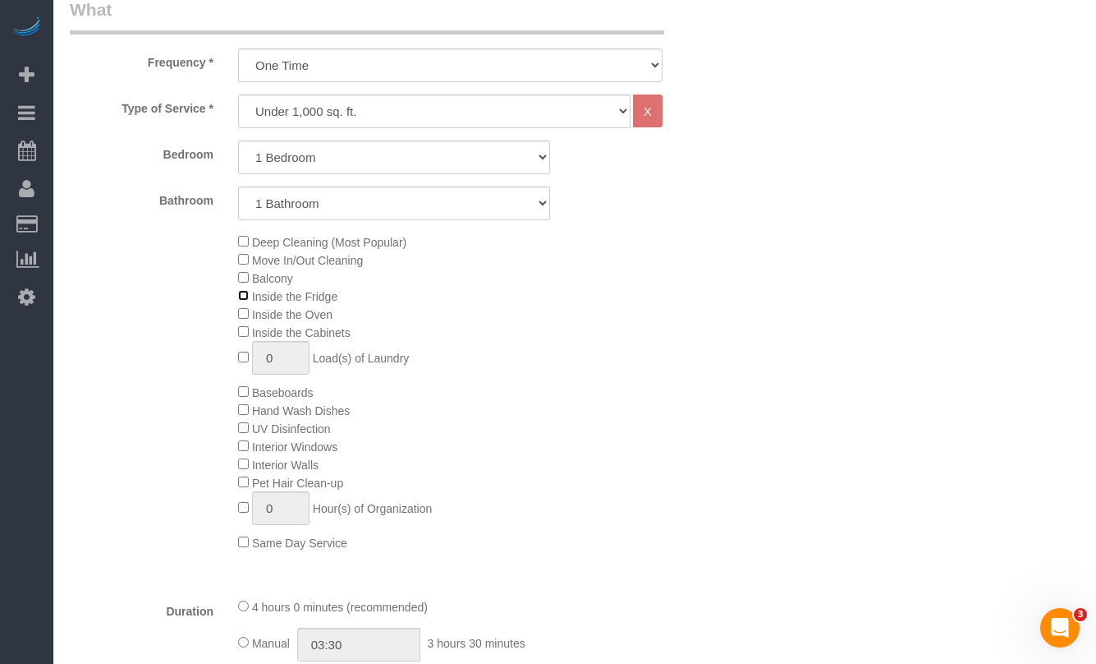
scroll to position [590, 0]
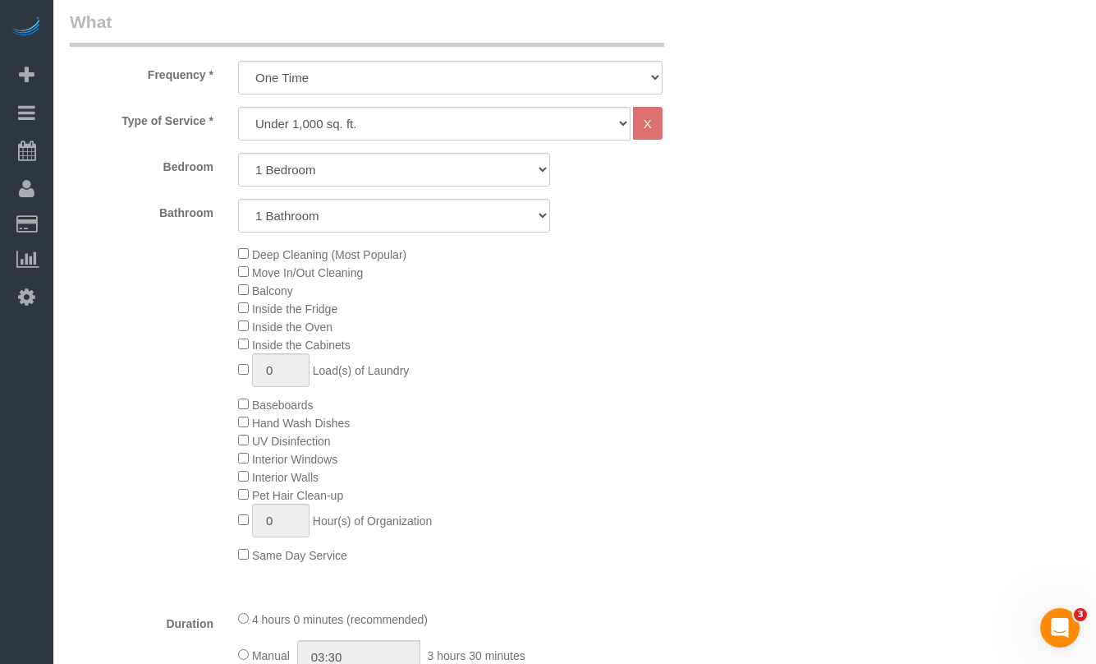
click at [622, 408] on div "Deep Cleaning (Most Popular) Move In/Out Cleaning Balcony Inside the Fridge Ins…" at bounding box center [478, 404] width 505 height 319
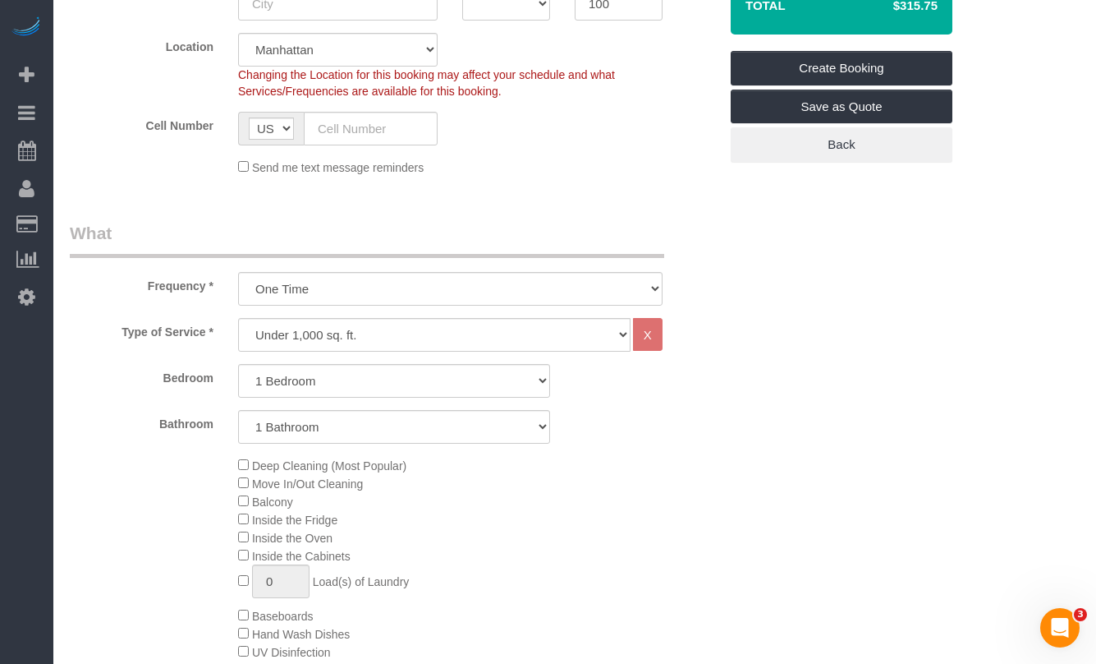
scroll to position [0, 0]
